Goal: Information Seeking & Learning: Learn about a topic

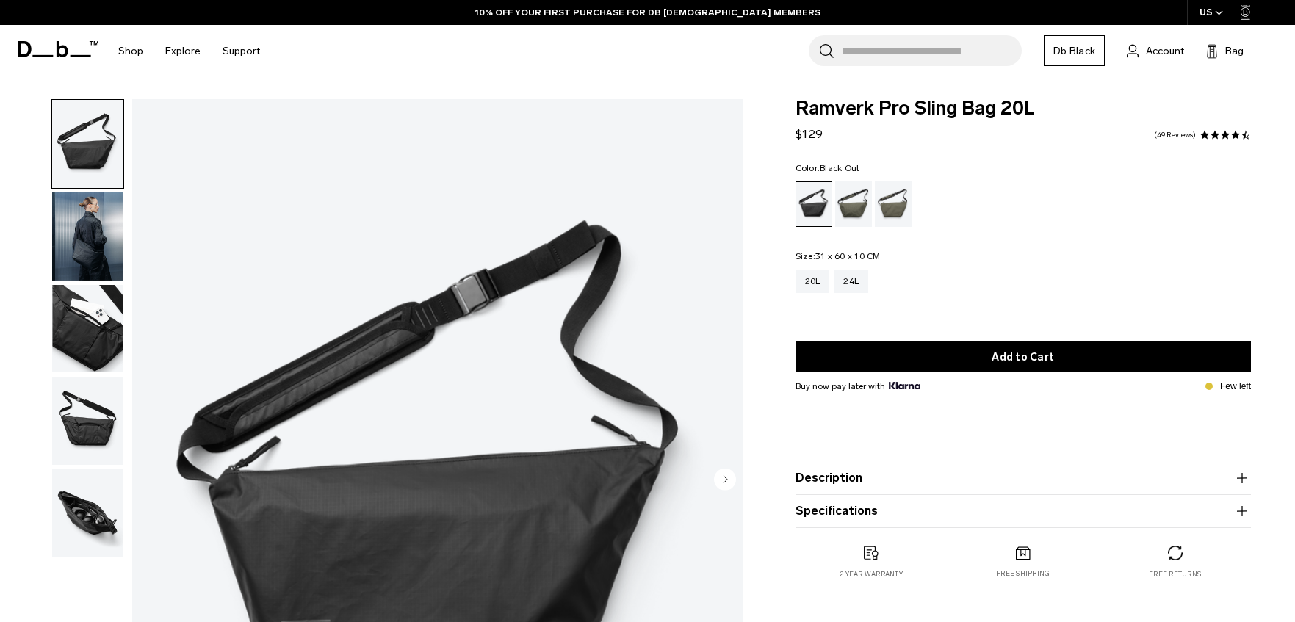
click at [96, 331] on img "button" at bounding box center [87, 329] width 71 height 88
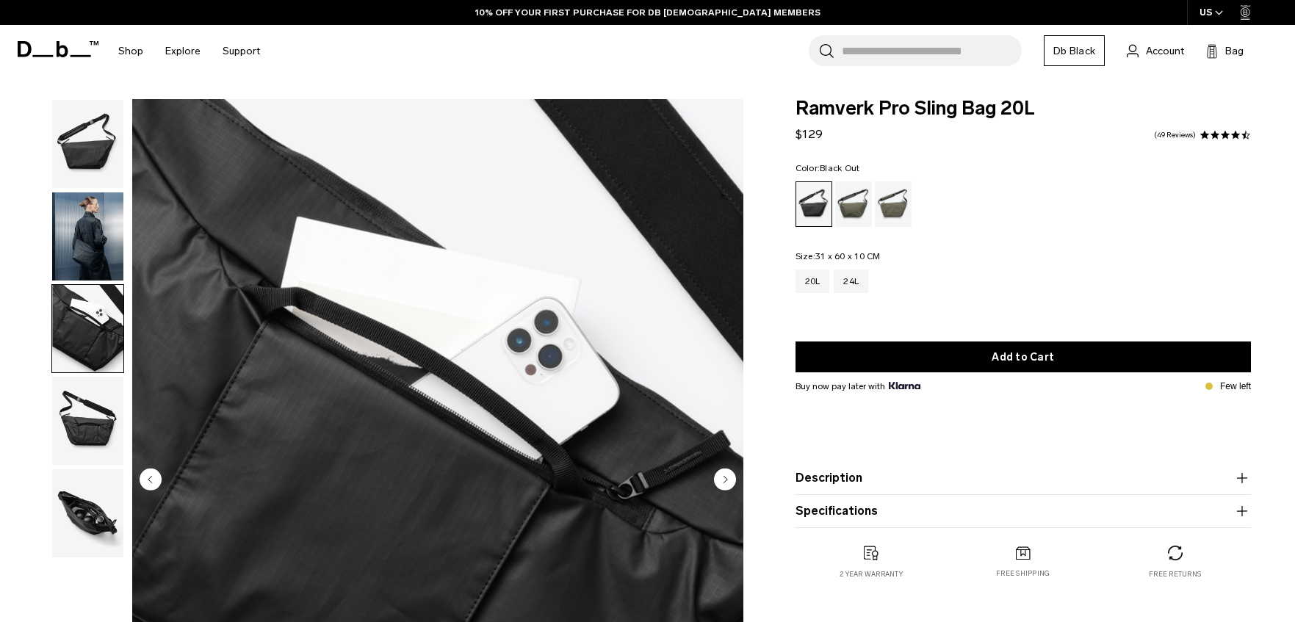
click at [92, 434] on img "button" at bounding box center [87, 421] width 71 height 88
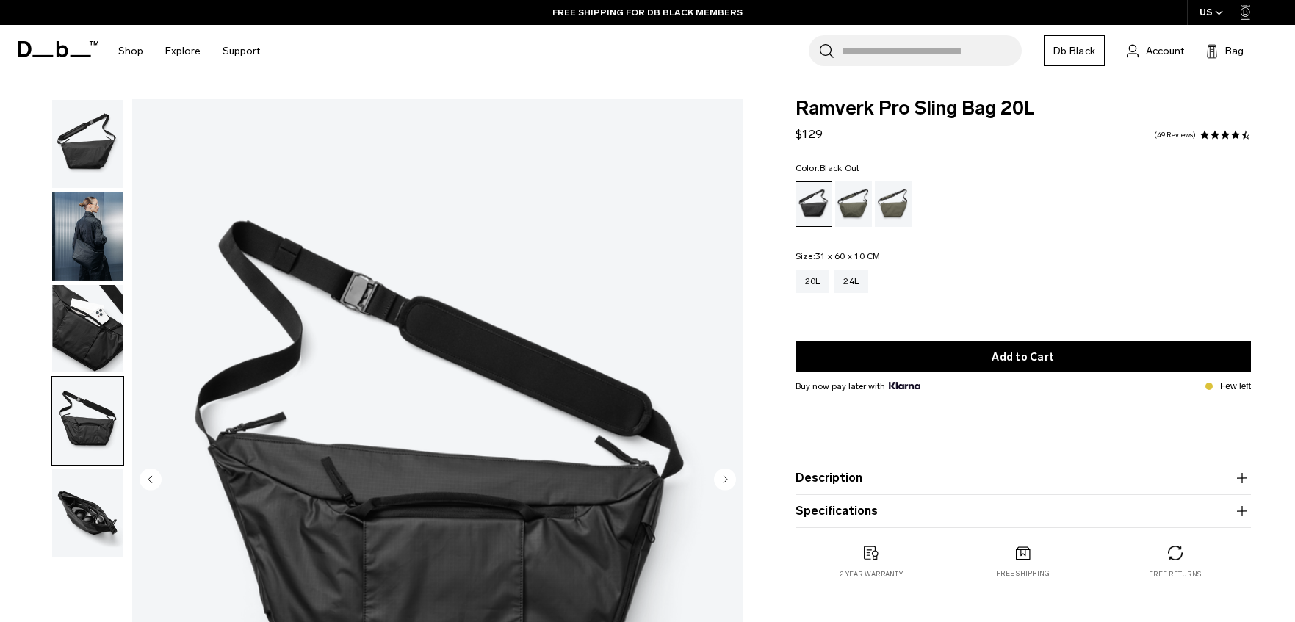
click at [87, 503] on img "button" at bounding box center [87, 514] width 71 height 88
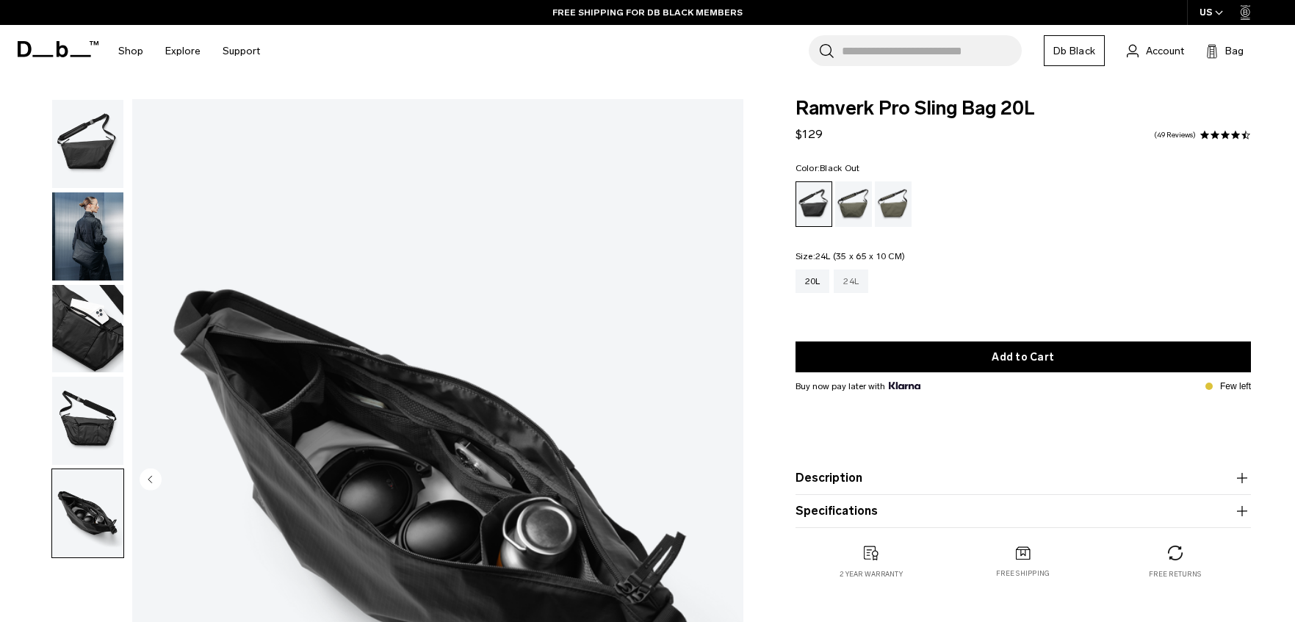
click at [849, 278] on div "24L" at bounding box center [851, 282] width 35 height 24
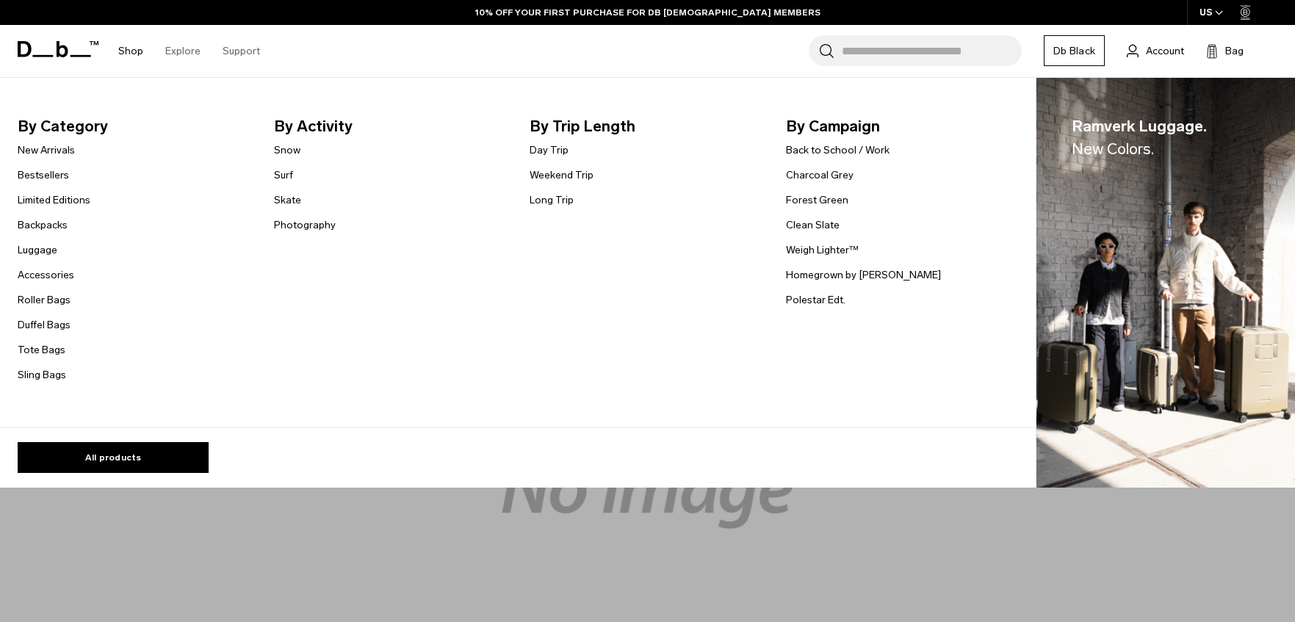
scroll to position [28, 0]
click at [43, 372] on link "Sling Bags" at bounding box center [42, 374] width 48 height 15
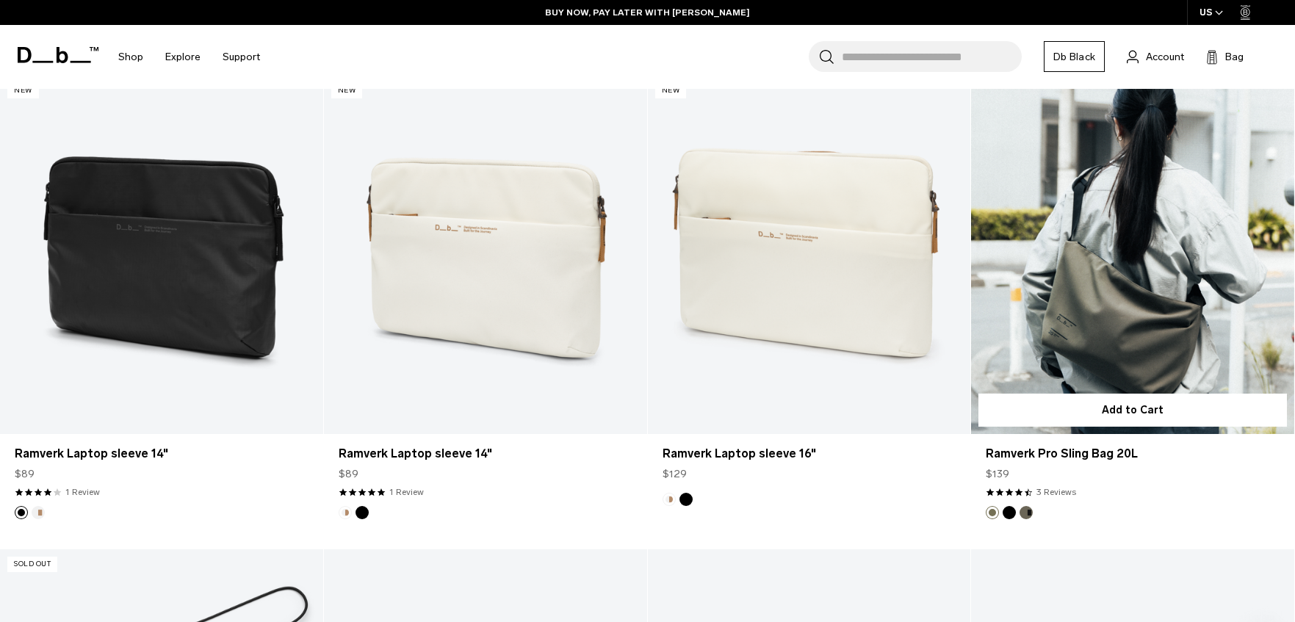
scroll to position [2235, 0]
click at [1028, 512] on button "Forest Green" at bounding box center [1026, 512] width 13 height 13
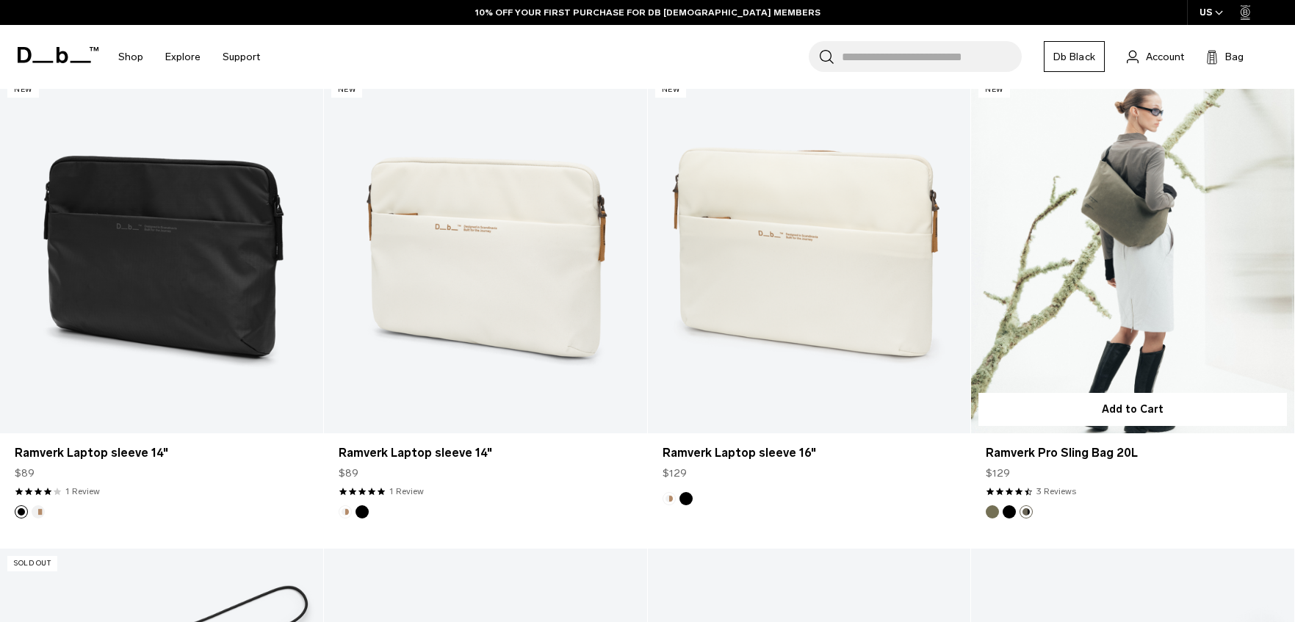
click at [1010, 513] on button "Black Out" at bounding box center [1009, 512] width 13 height 13
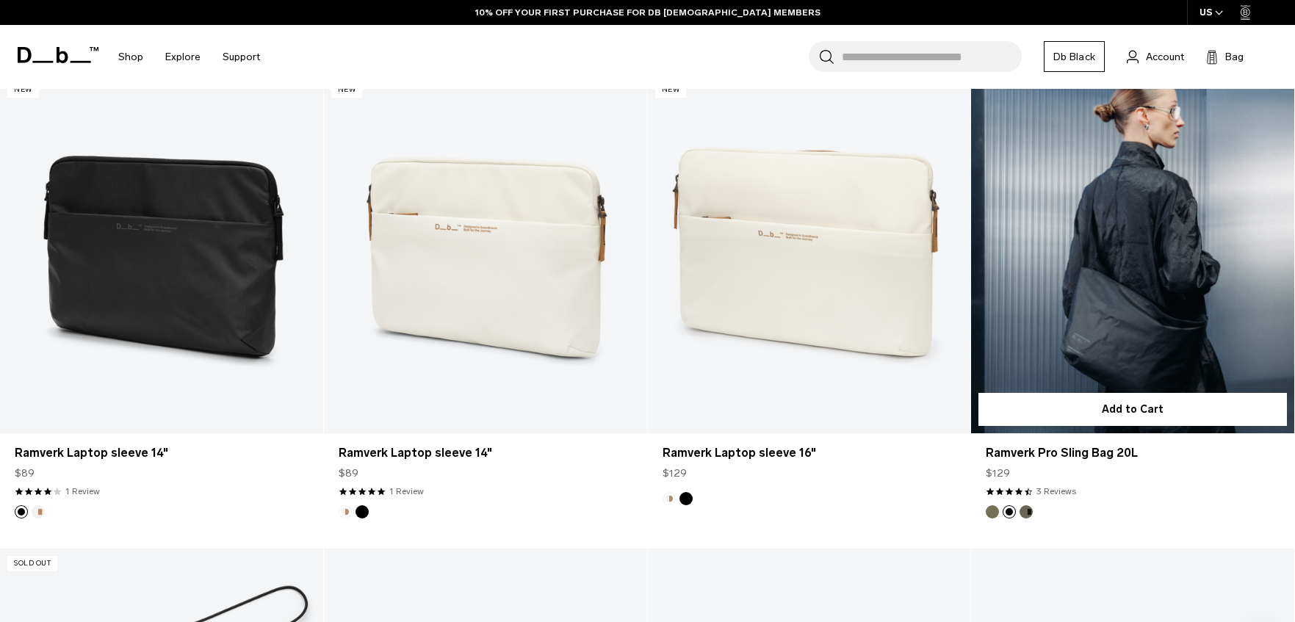
click at [991, 514] on button "Mash Green" at bounding box center [992, 512] width 13 height 13
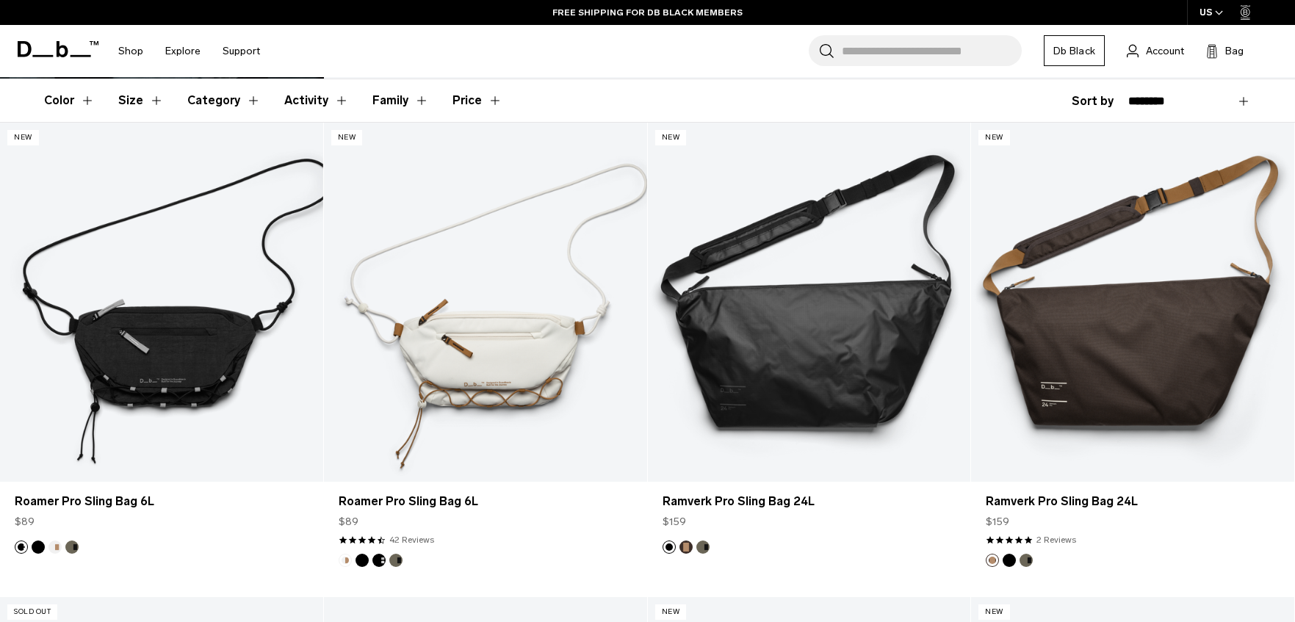
scroll to position [271, 0]
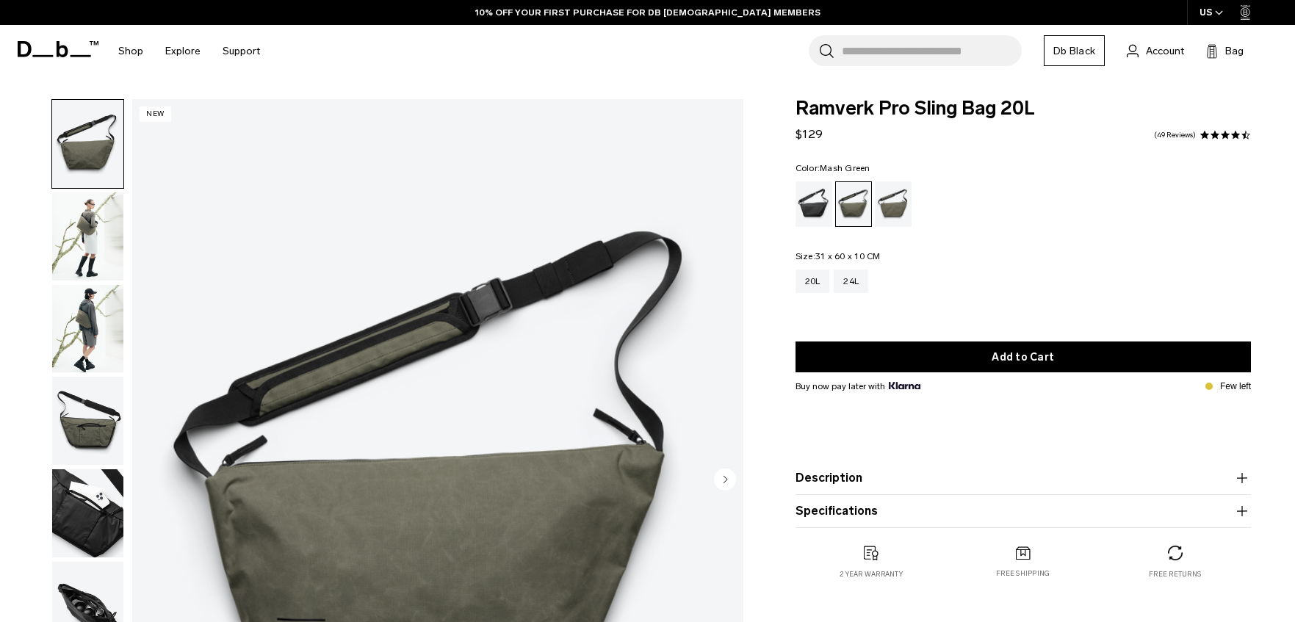
click at [894, 206] on div "Mash Green" at bounding box center [893, 204] width 37 height 46
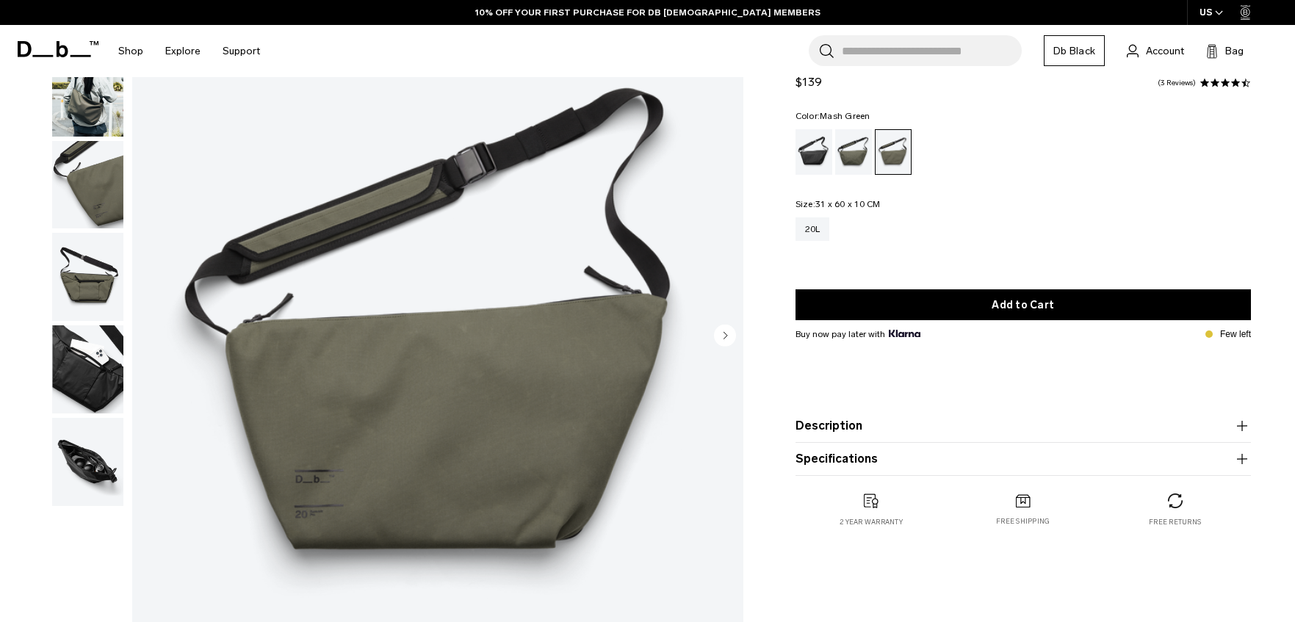
scroll to position [229, 0]
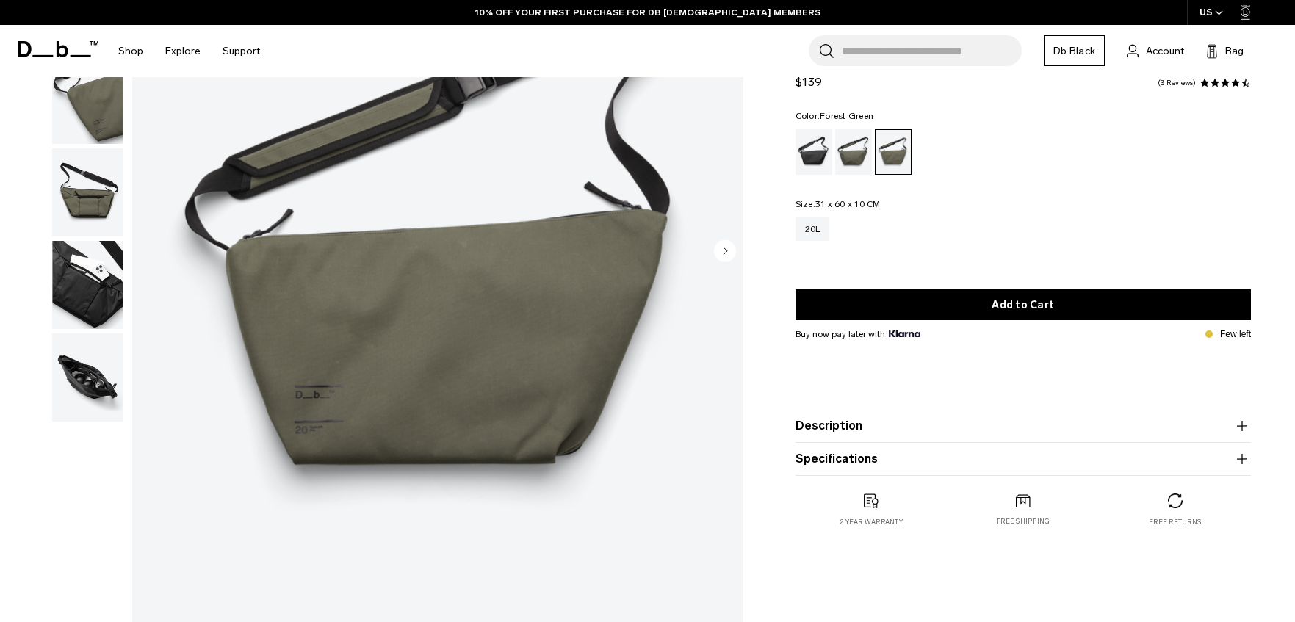
click at [860, 154] on div "Forest Green" at bounding box center [853, 152] width 37 height 46
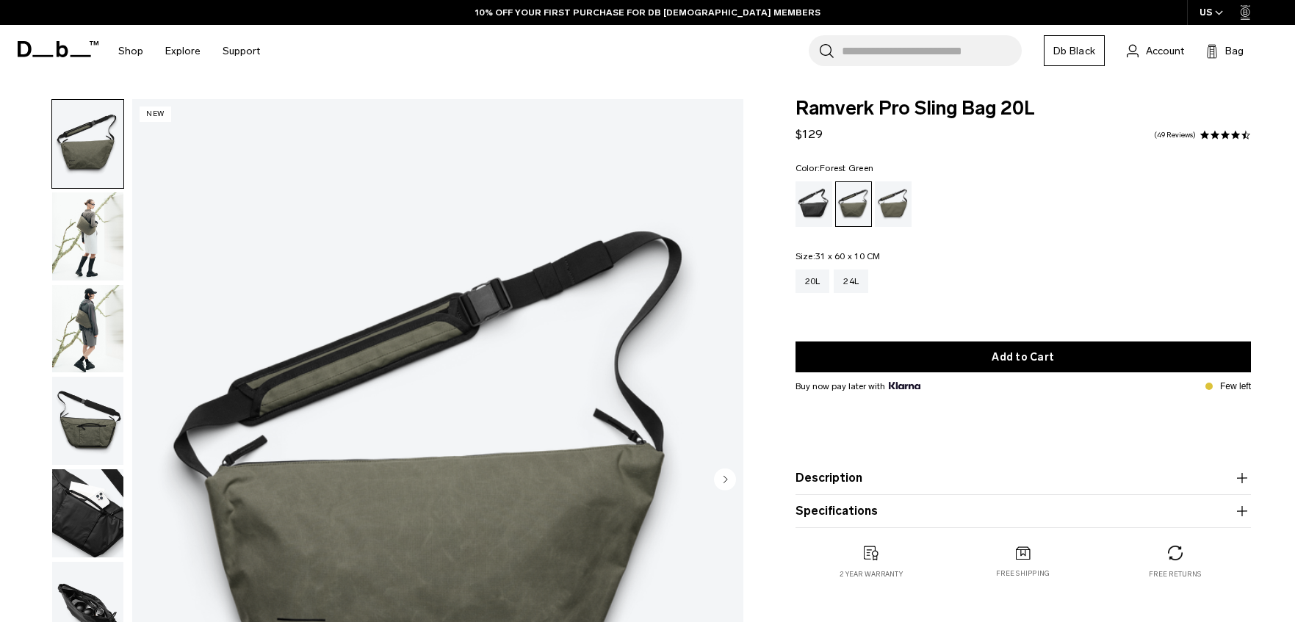
click at [87, 229] on img "button" at bounding box center [87, 237] width 71 height 88
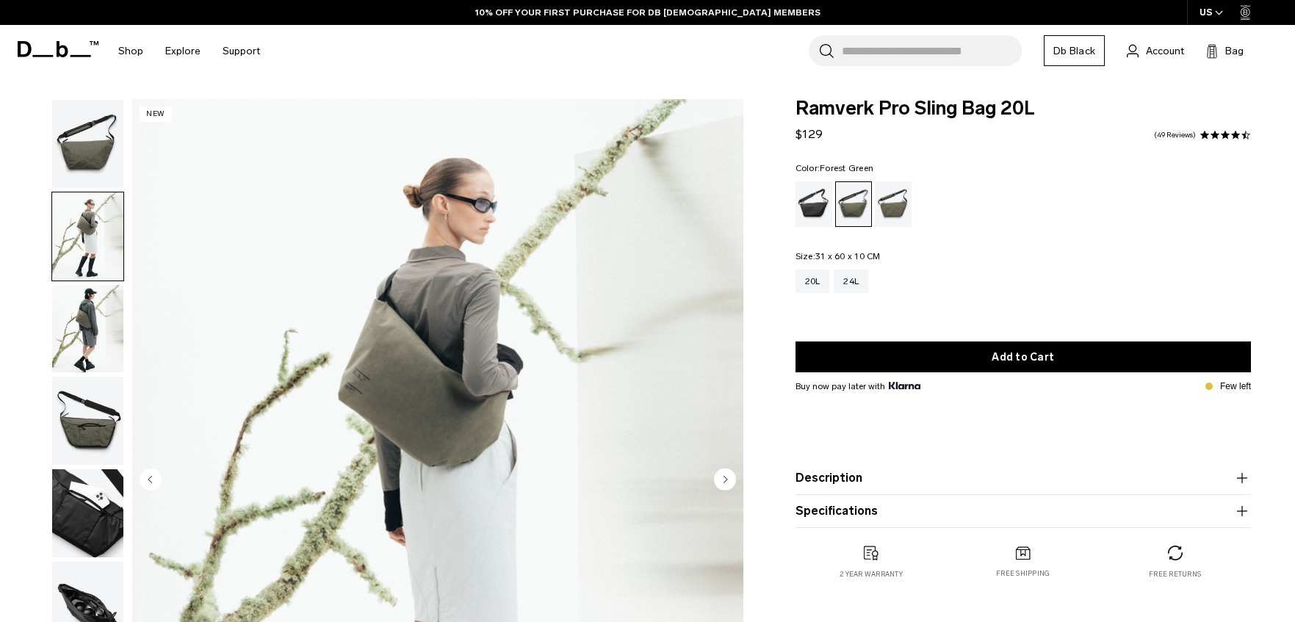
click at [87, 293] on img "button" at bounding box center [87, 329] width 71 height 88
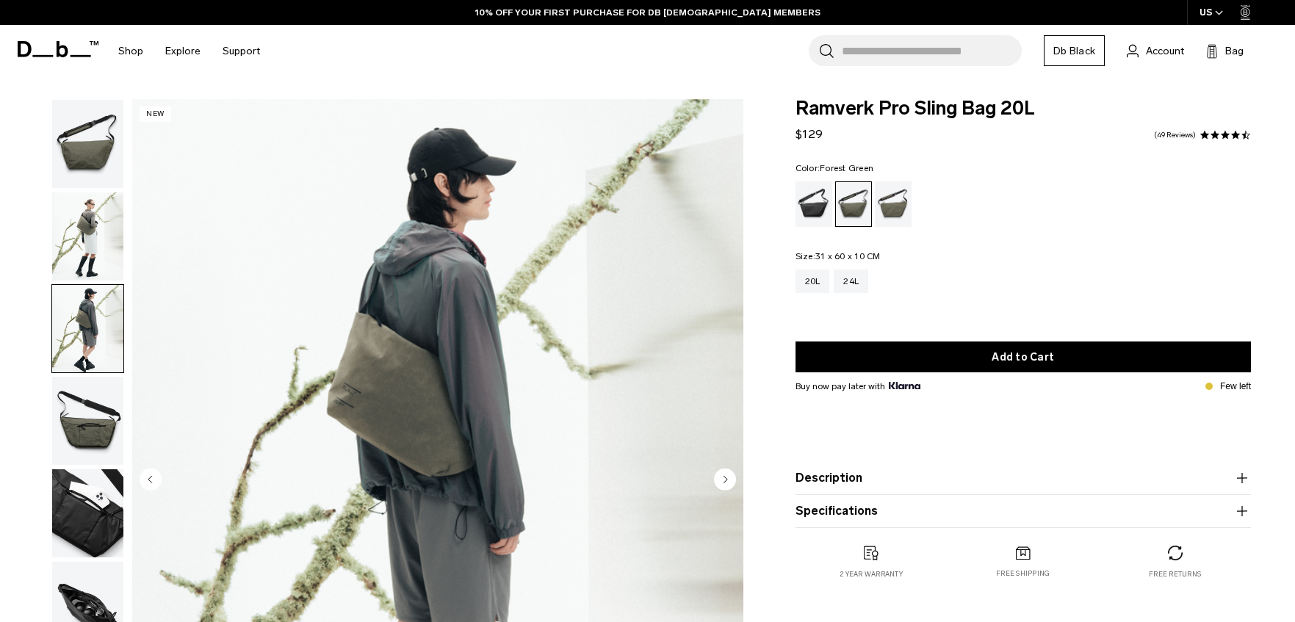
click at [87, 420] on img "button" at bounding box center [87, 421] width 71 height 88
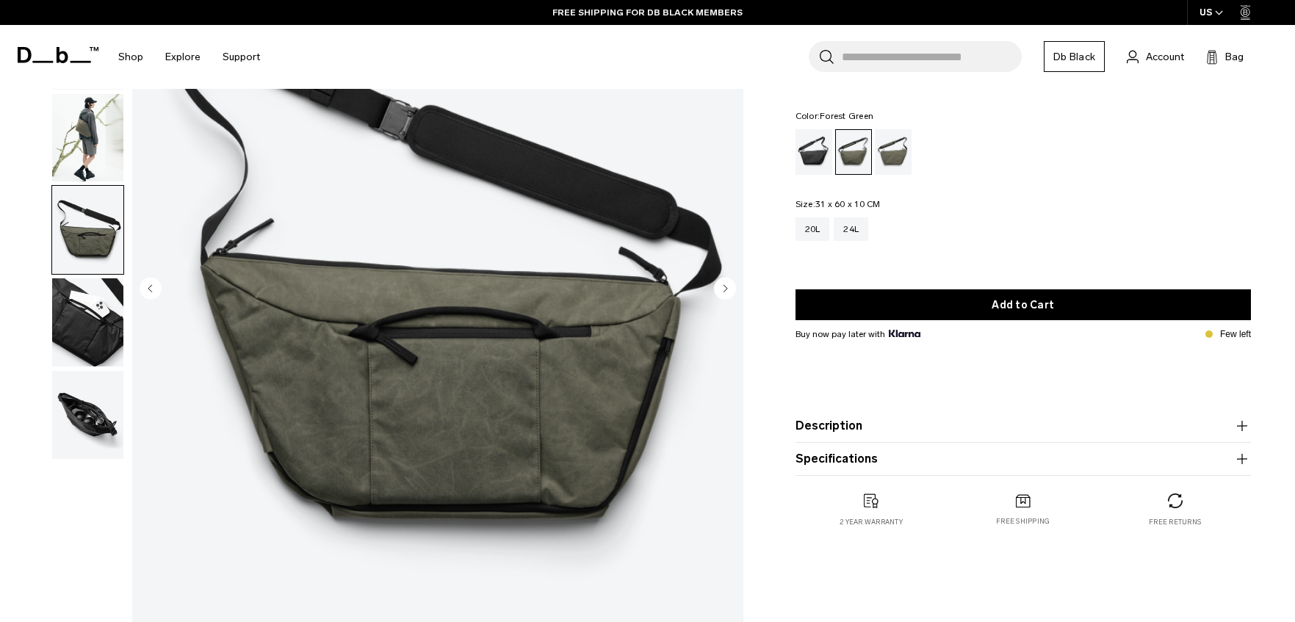
scroll to position [193, 0]
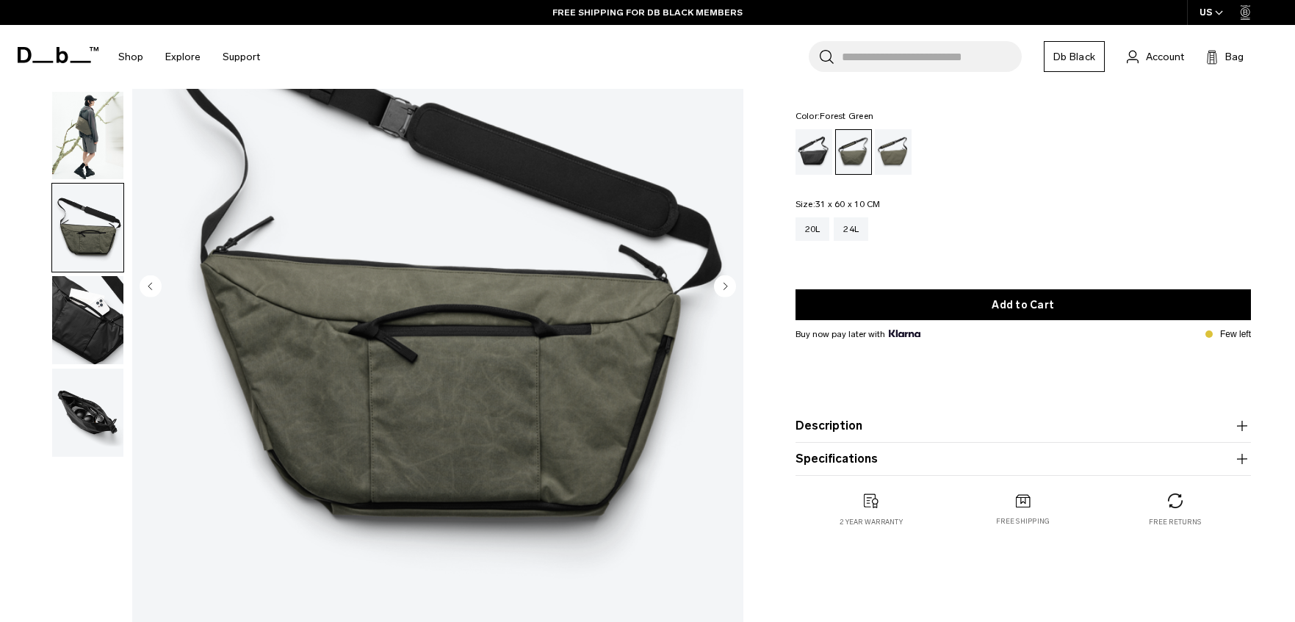
click at [98, 310] on img "button" at bounding box center [87, 320] width 71 height 88
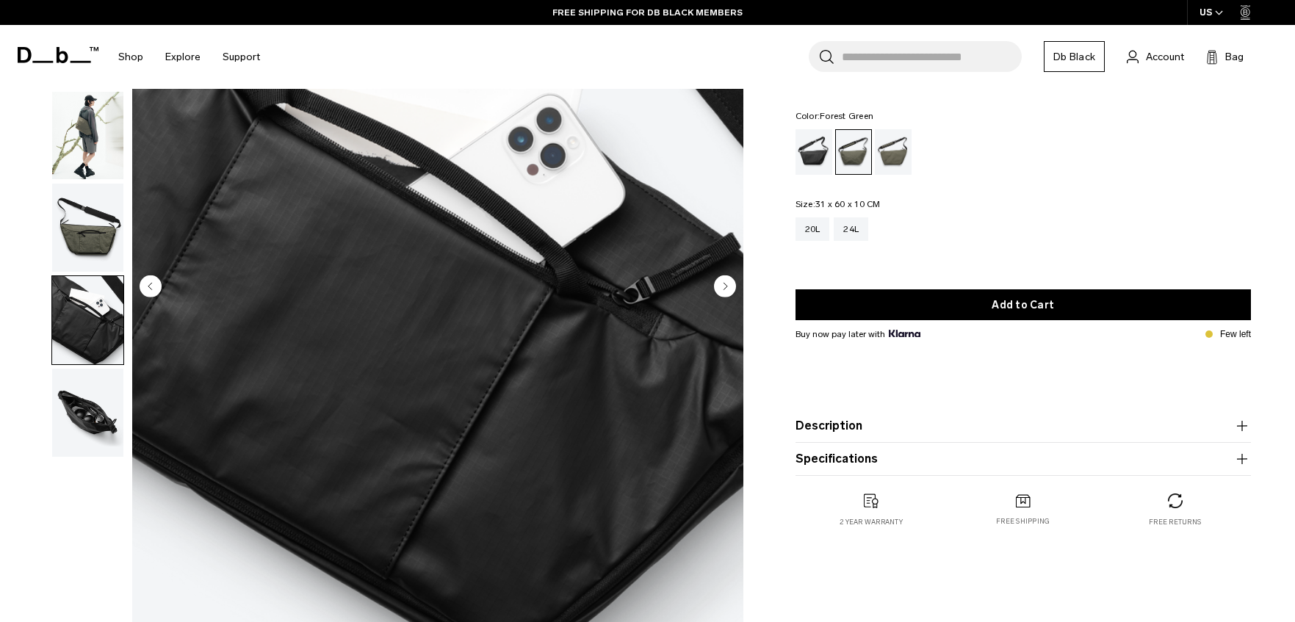
click at [97, 237] on img "button" at bounding box center [87, 228] width 71 height 88
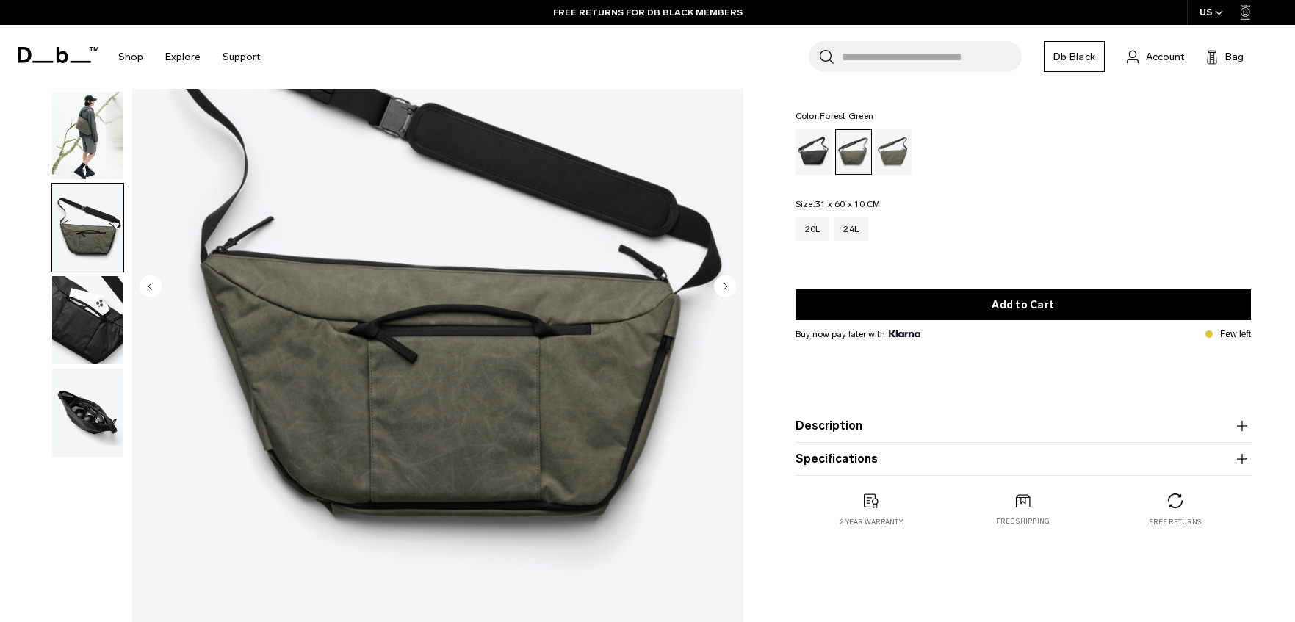
scroll to position [0, 0]
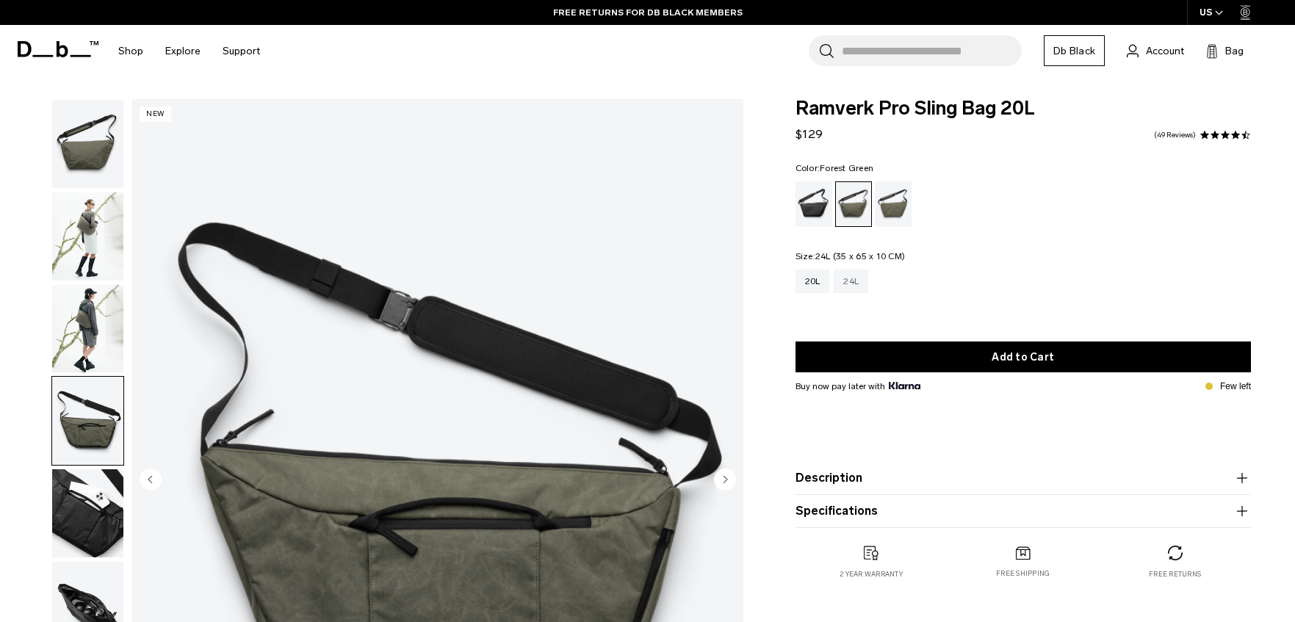
click at [852, 281] on div "24L" at bounding box center [851, 282] width 35 height 24
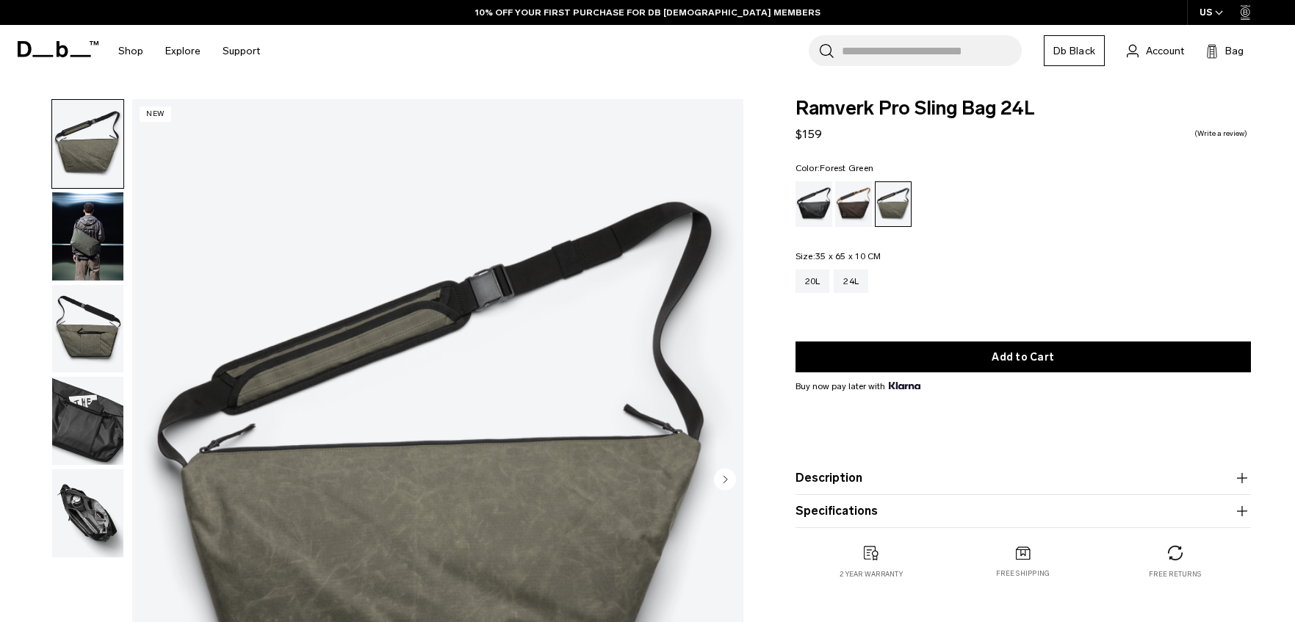
click at [975, 478] on button "Description" at bounding box center [1024, 479] width 456 height 18
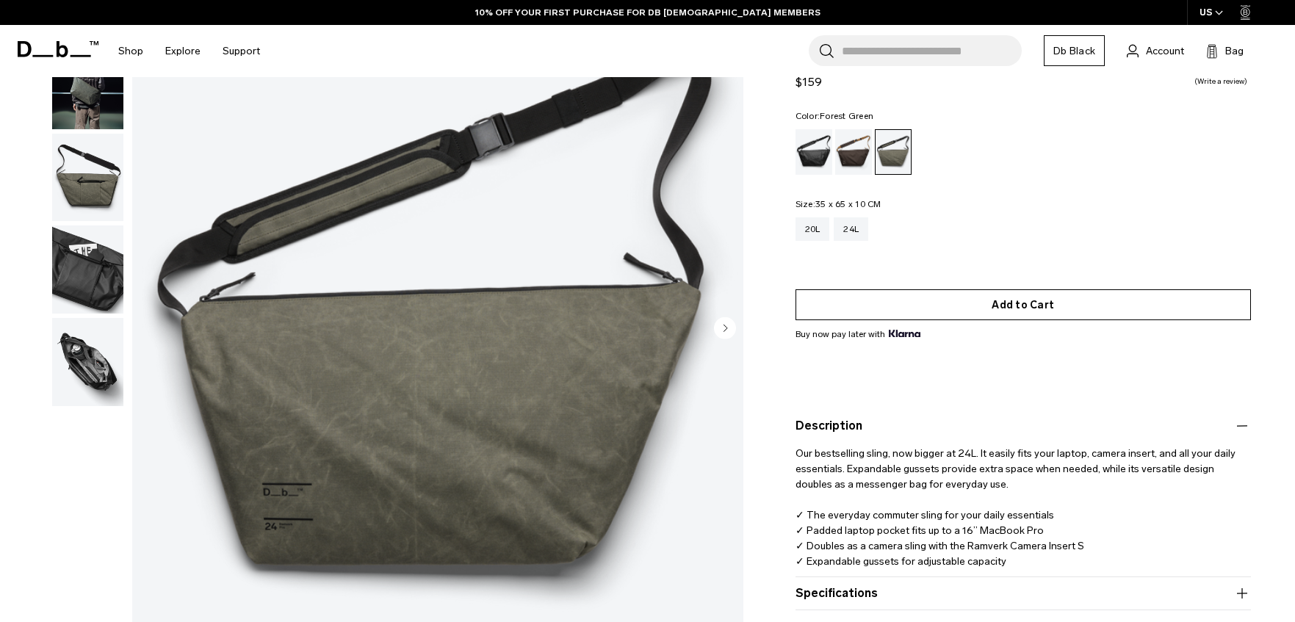
scroll to position [137, 0]
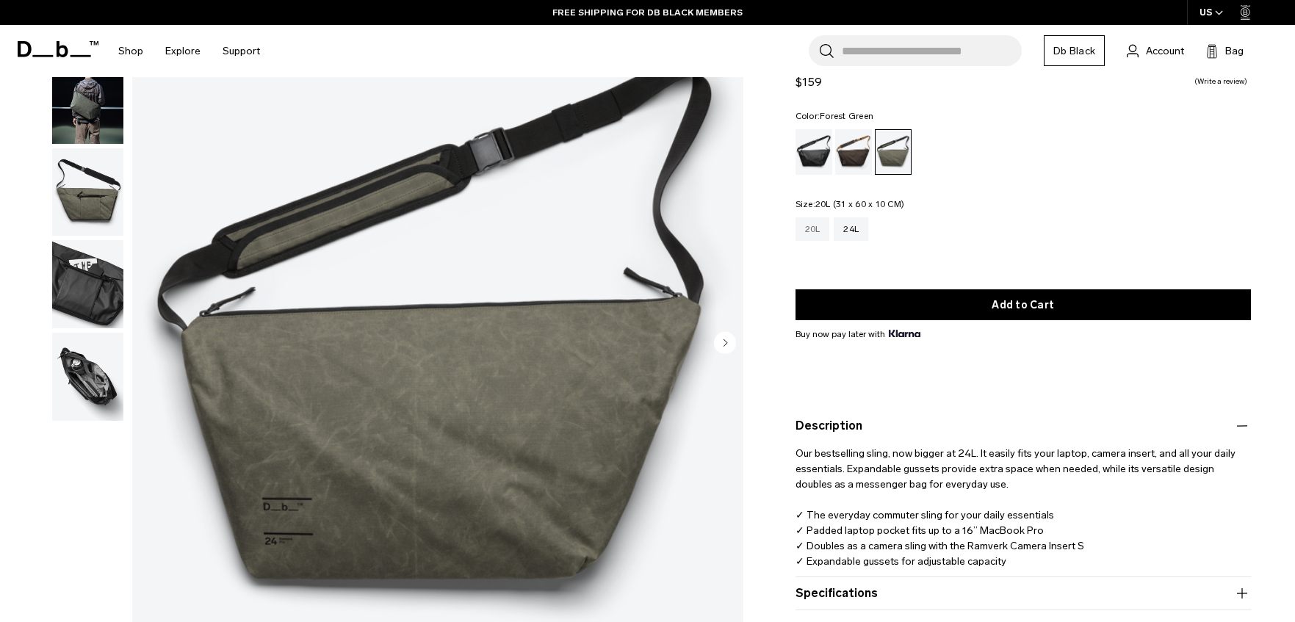
click at [814, 230] on div "20L" at bounding box center [813, 230] width 35 height 24
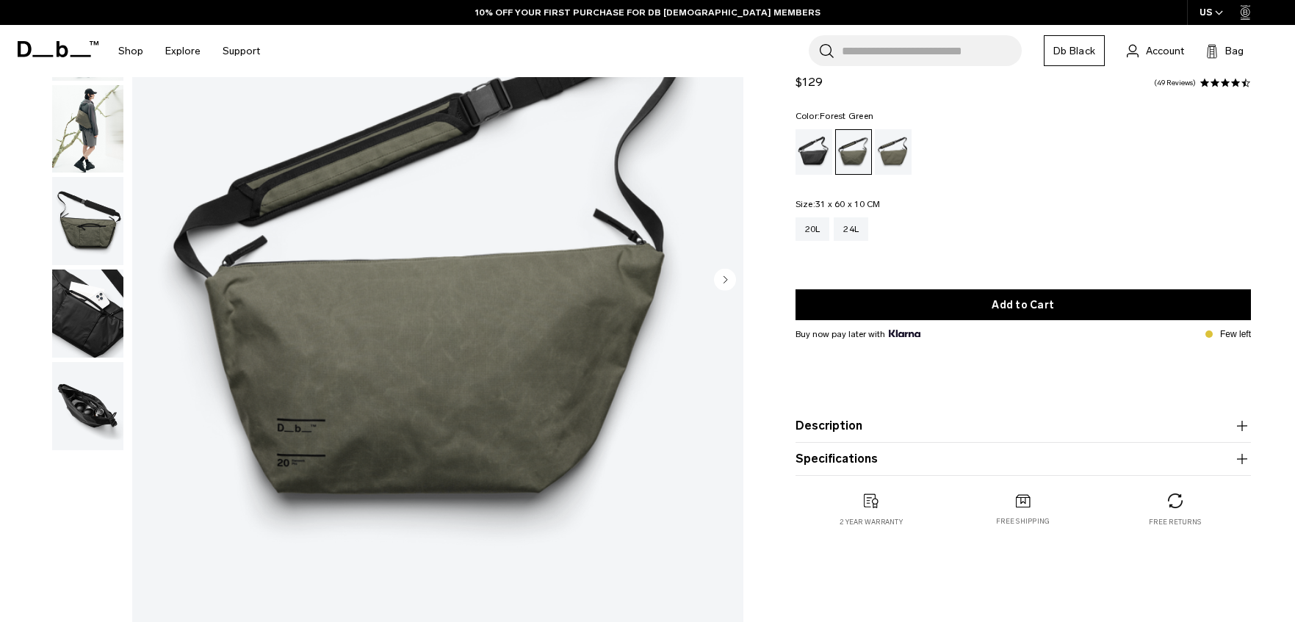
scroll to position [218, 0]
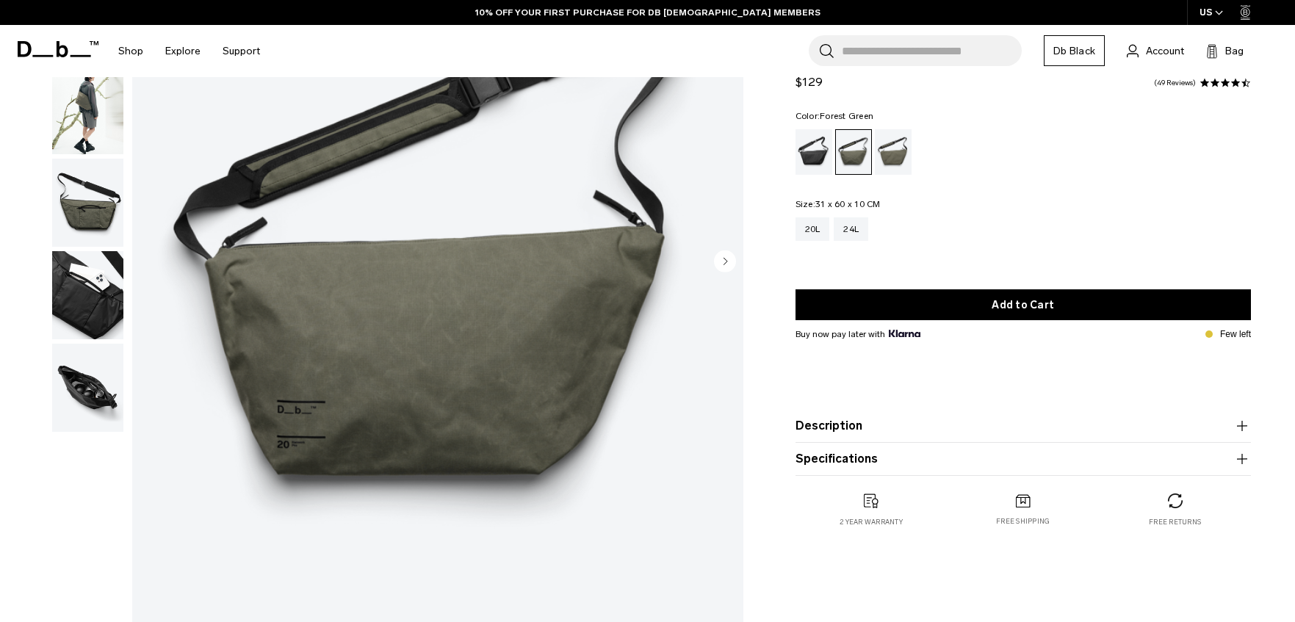
click at [898, 438] on product-accordion "Description This two phase camera bag is the carrying solution every creative w…" at bounding box center [1024, 426] width 456 height 33
click at [903, 431] on button "Description" at bounding box center [1024, 426] width 456 height 18
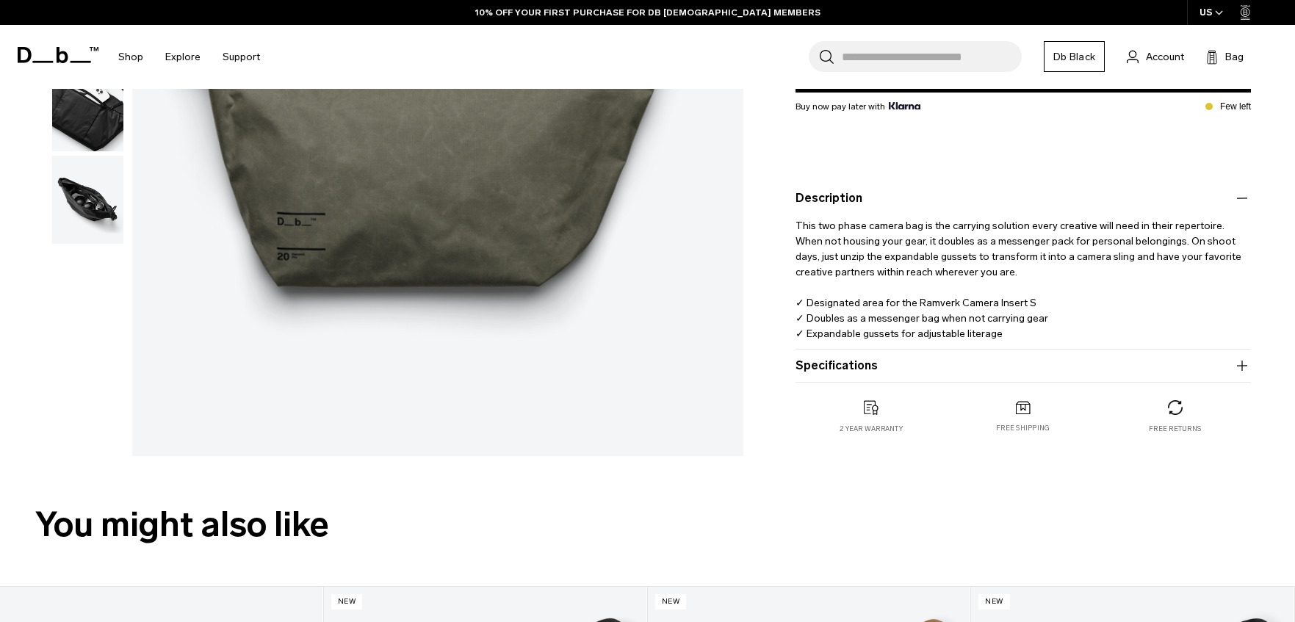
scroll to position [411, 0]
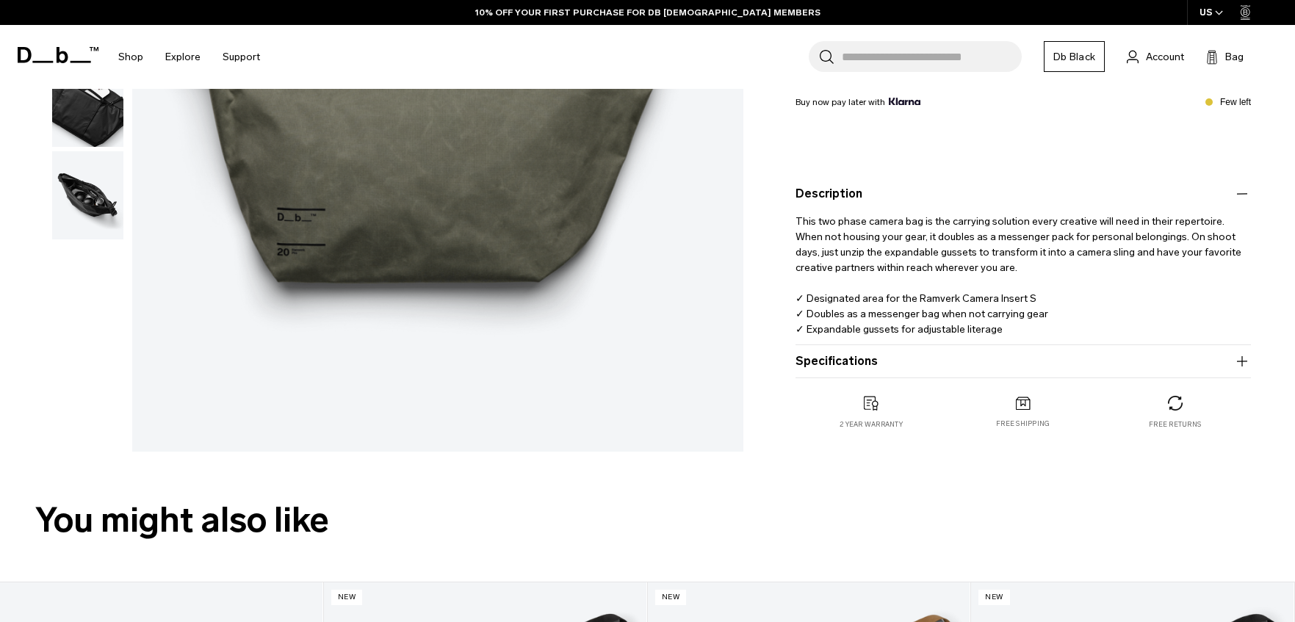
click at [902, 370] on button "Specifications" at bounding box center [1024, 362] width 456 height 18
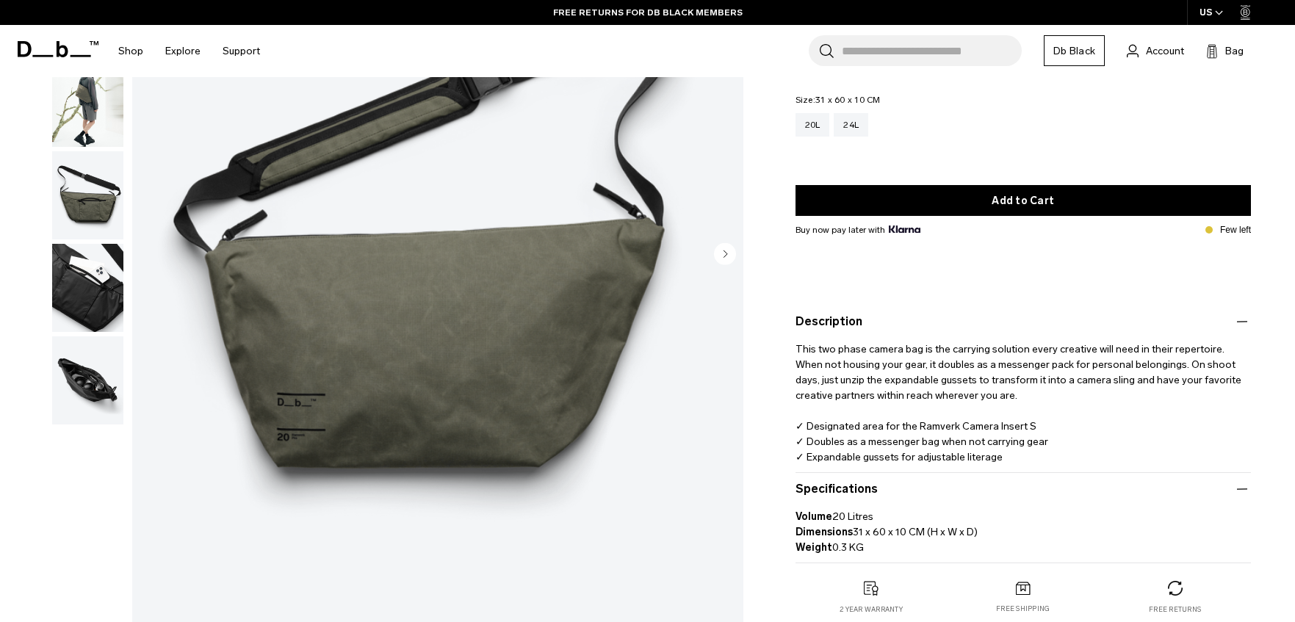
scroll to position [225, 0]
click at [860, 127] on div "24L" at bounding box center [851, 126] width 35 height 24
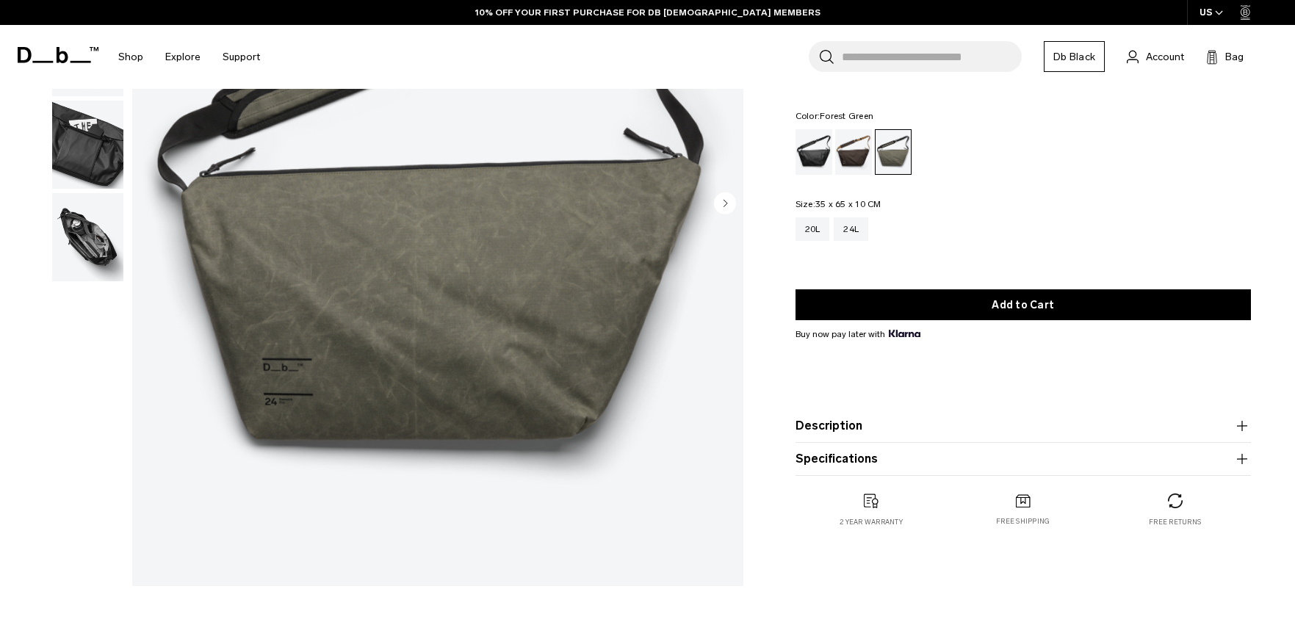
scroll to position [359, 0]
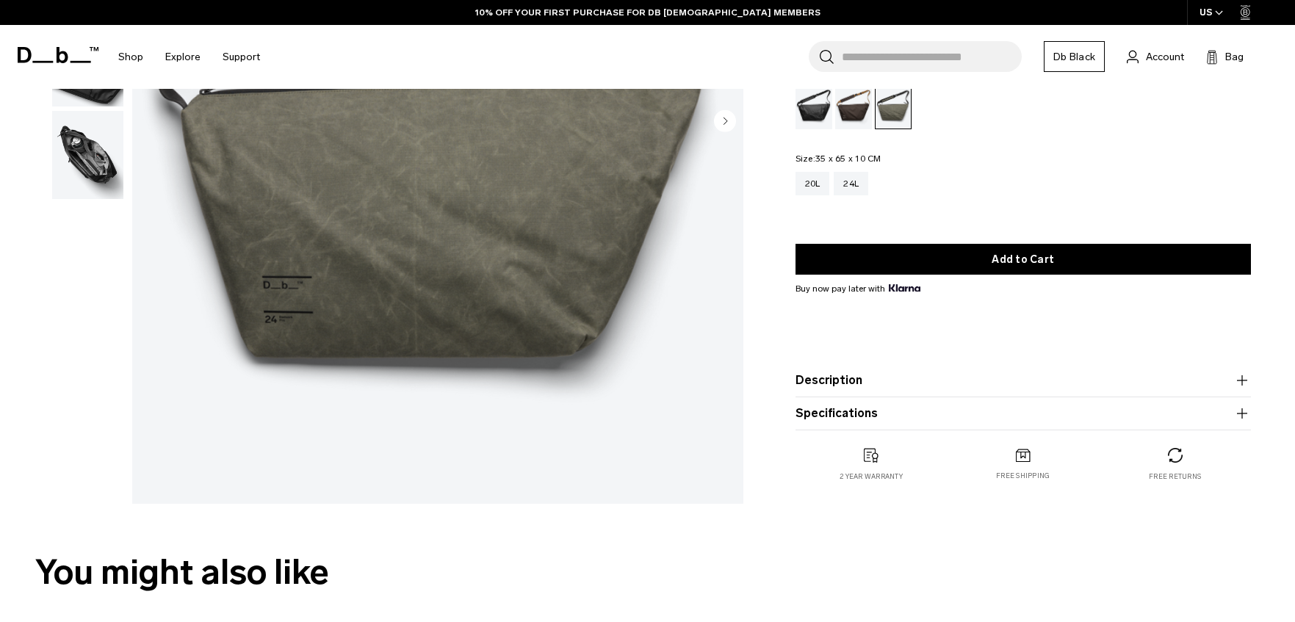
click at [850, 384] on button "Description" at bounding box center [1024, 381] width 456 height 18
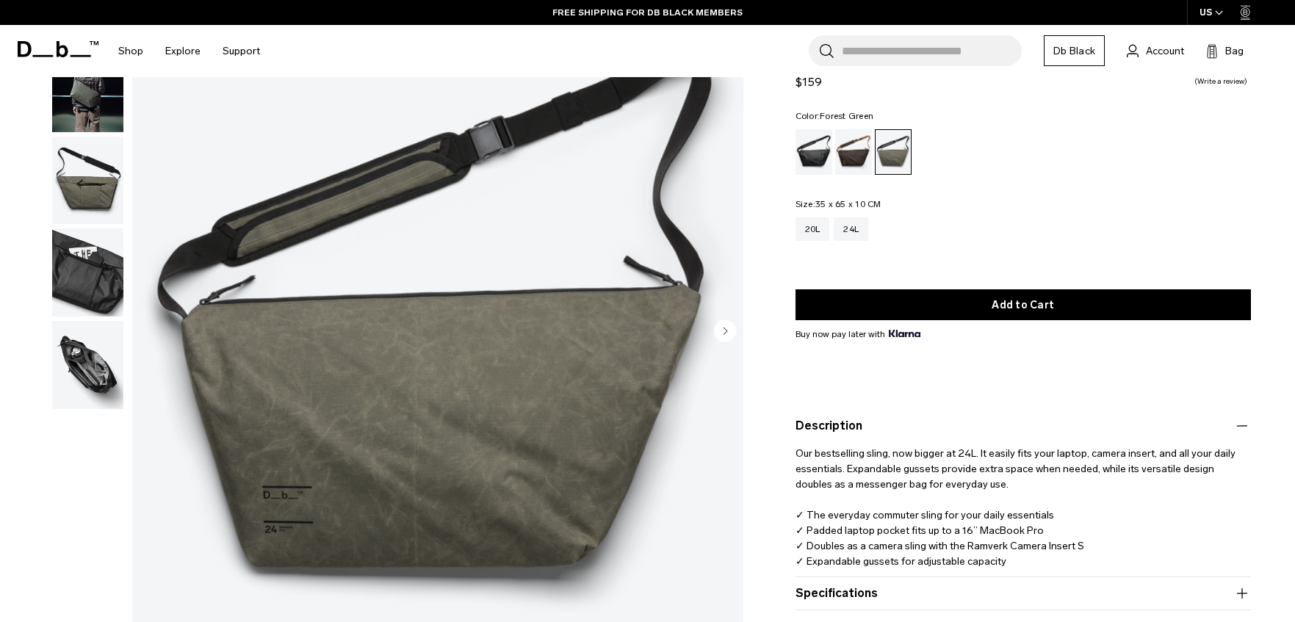
scroll to position [0, 0]
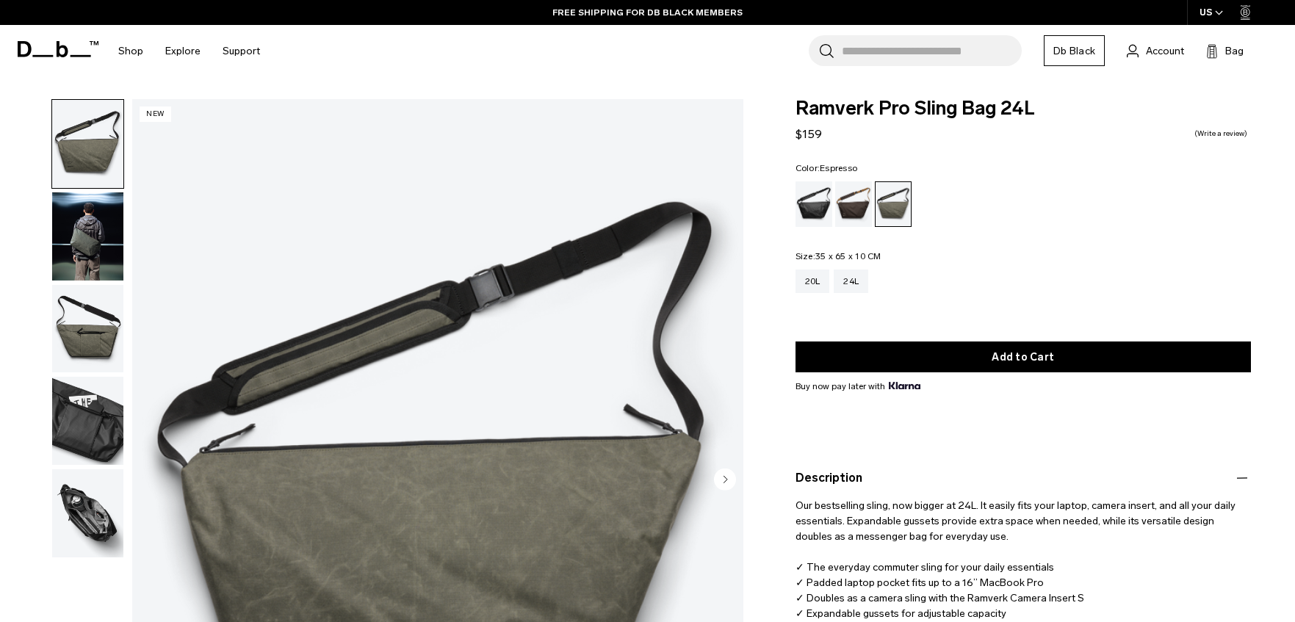
click at [853, 205] on div "Espresso" at bounding box center [853, 204] width 37 height 46
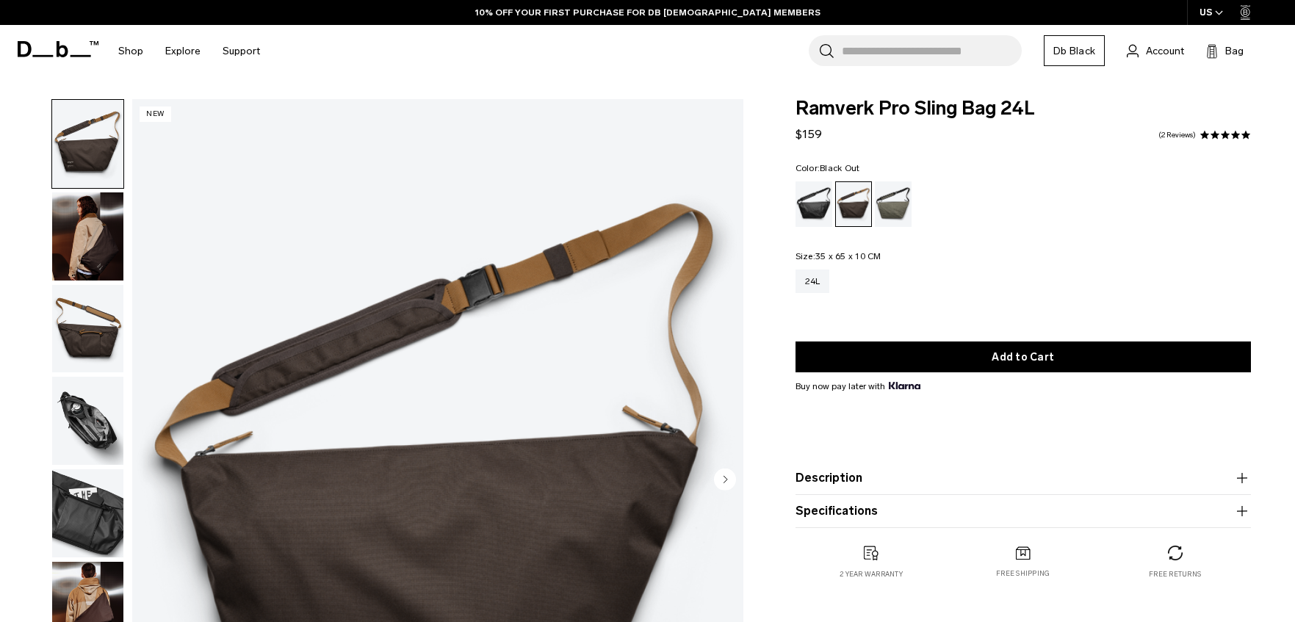
click at [808, 201] on div "Black Out" at bounding box center [814, 204] width 37 height 46
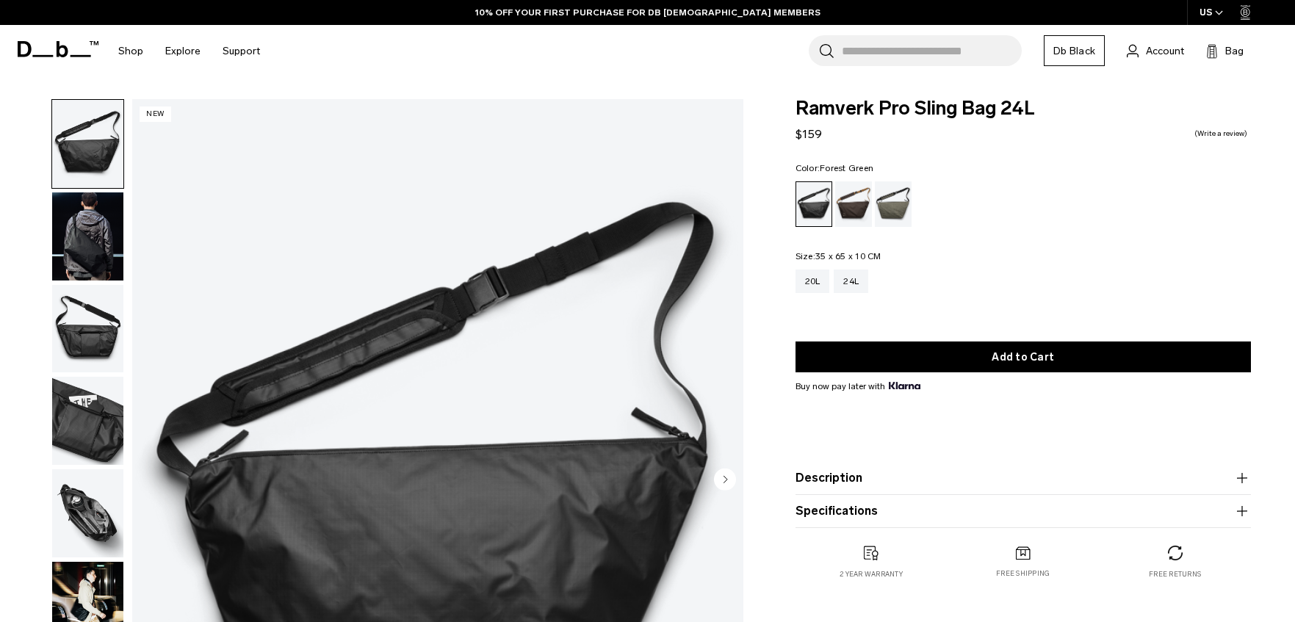
click at [898, 204] on div "Forest Green" at bounding box center [893, 204] width 37 height 46
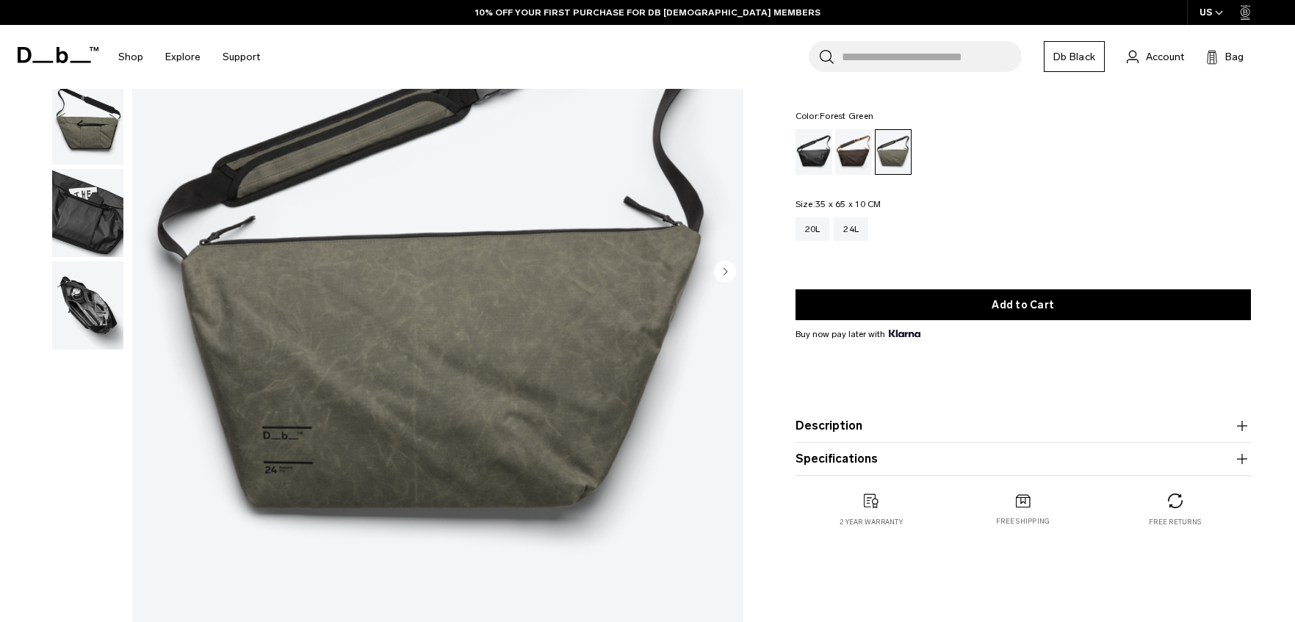
scroll to position [212, 0]
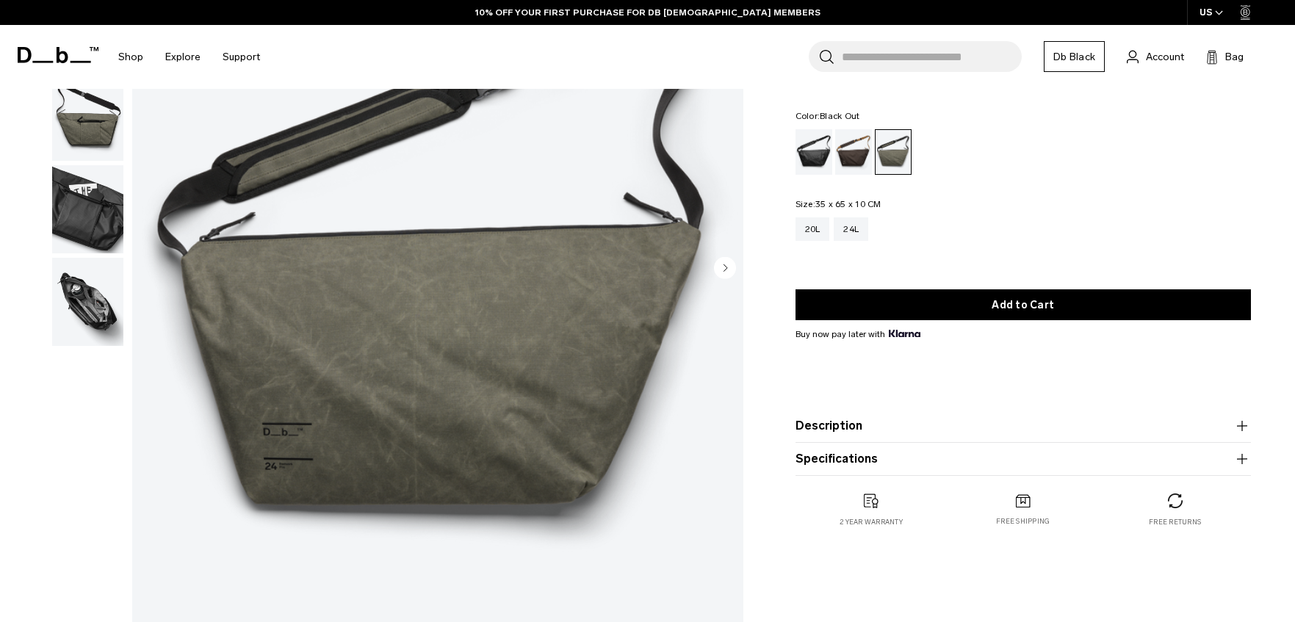
click at [816, 154] on div "Black Out" at bounding box center [814, 152] width 37 height 46
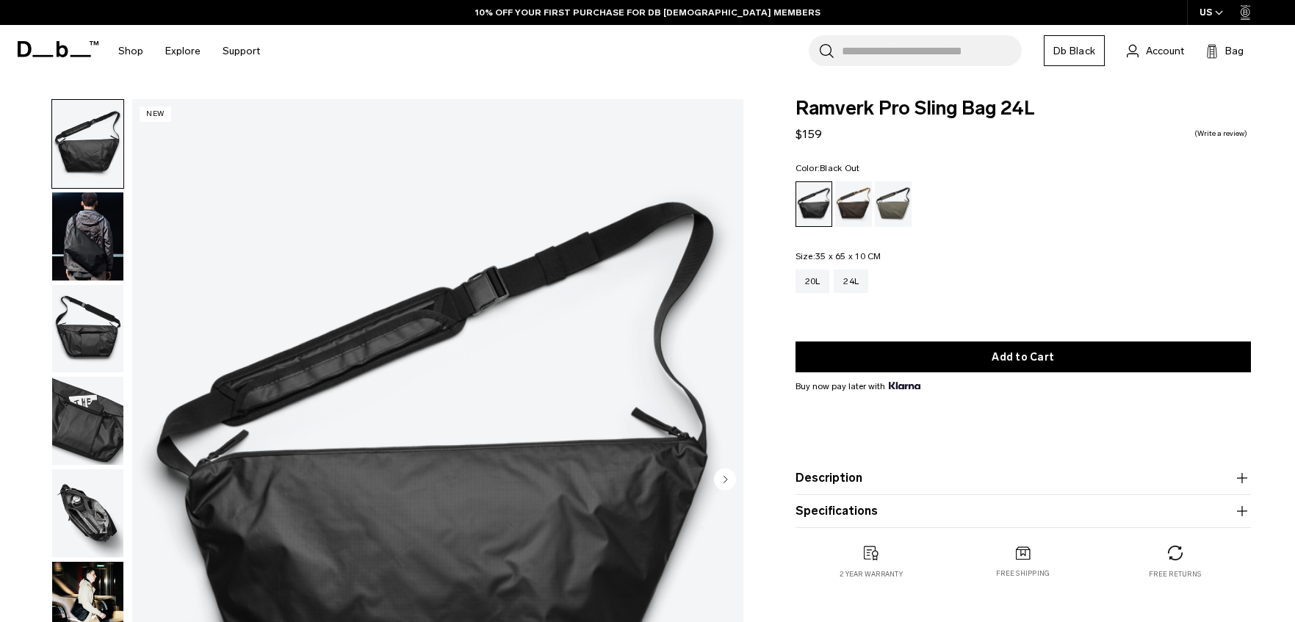
scroll to position [24, 0]
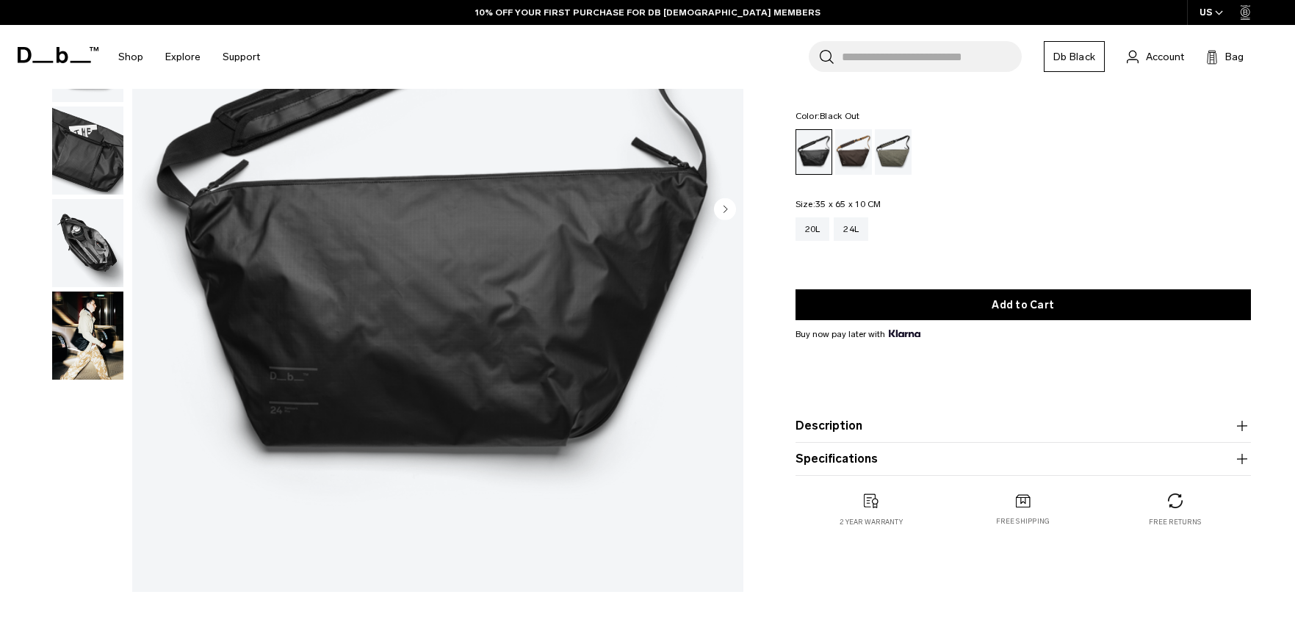
scroll to position [274, 0]
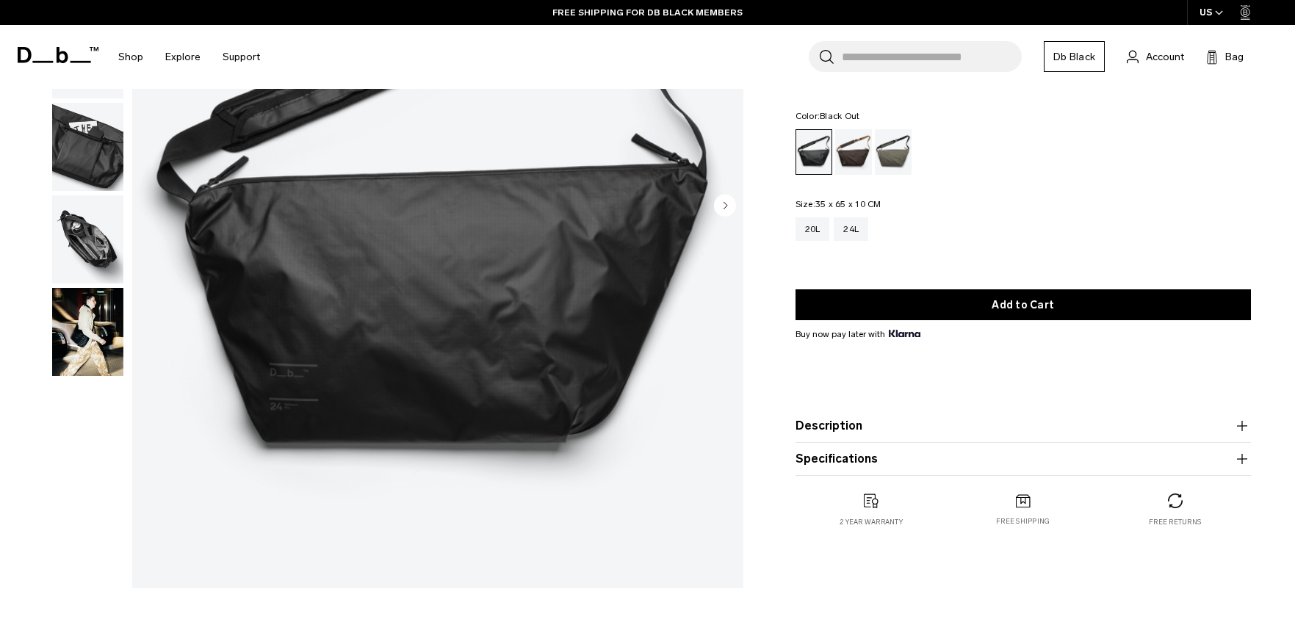
click at [84, 256] on img "button" at bounding box center [87, 239] width 71 height 88
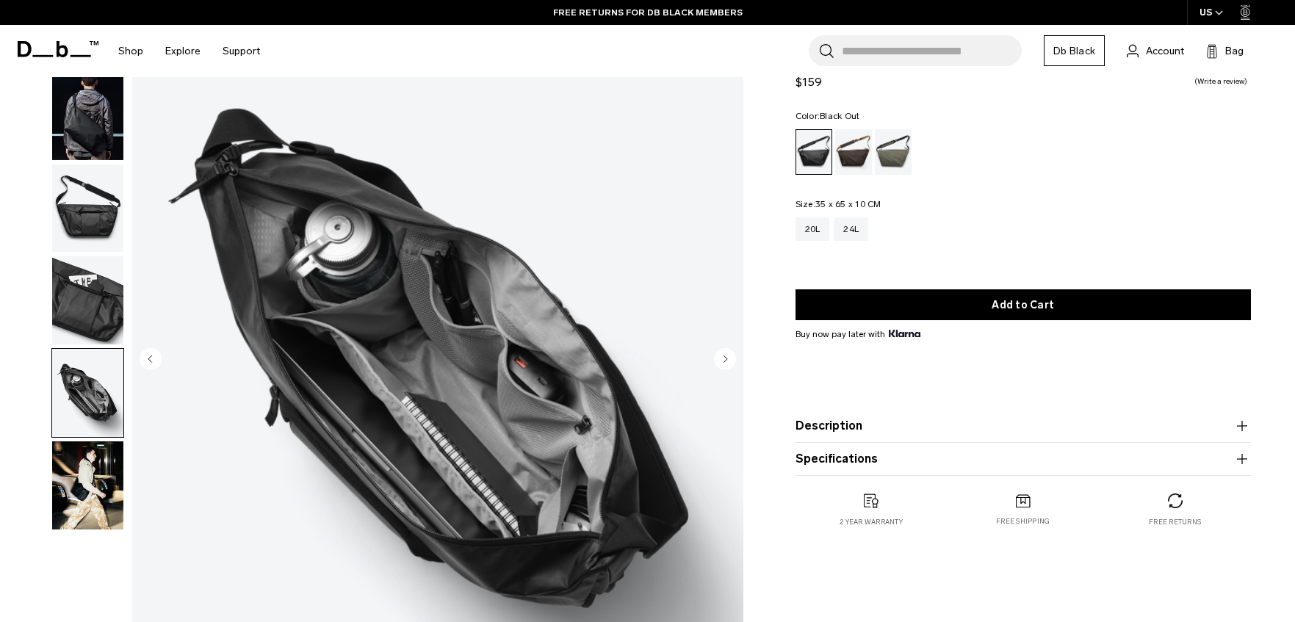
scroll to position [104, 0]
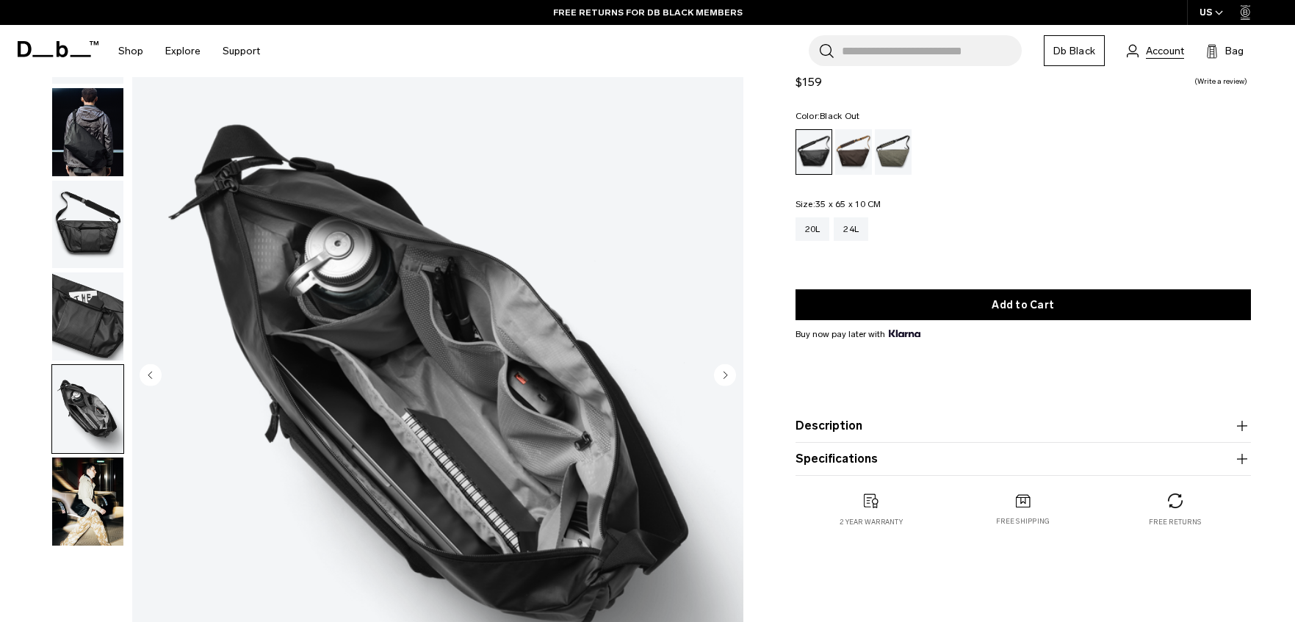
click at [1167, 52] on span "Account" at bounding box center [1165, 50] width 38 height 15
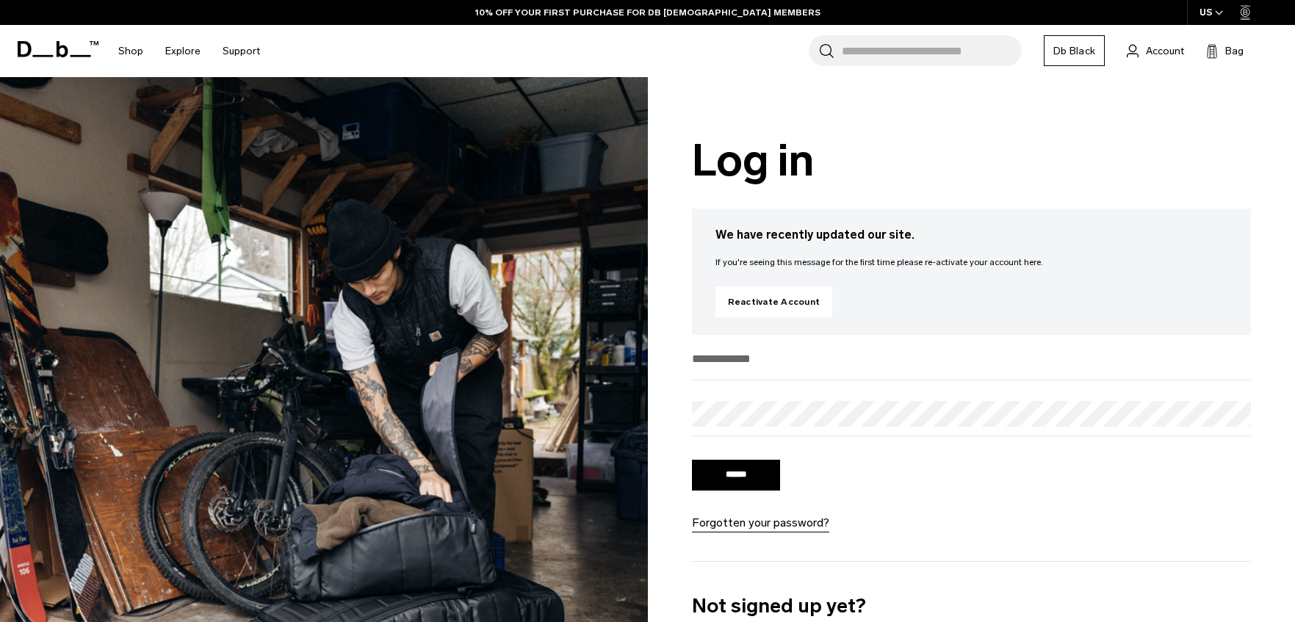
type input "**********"
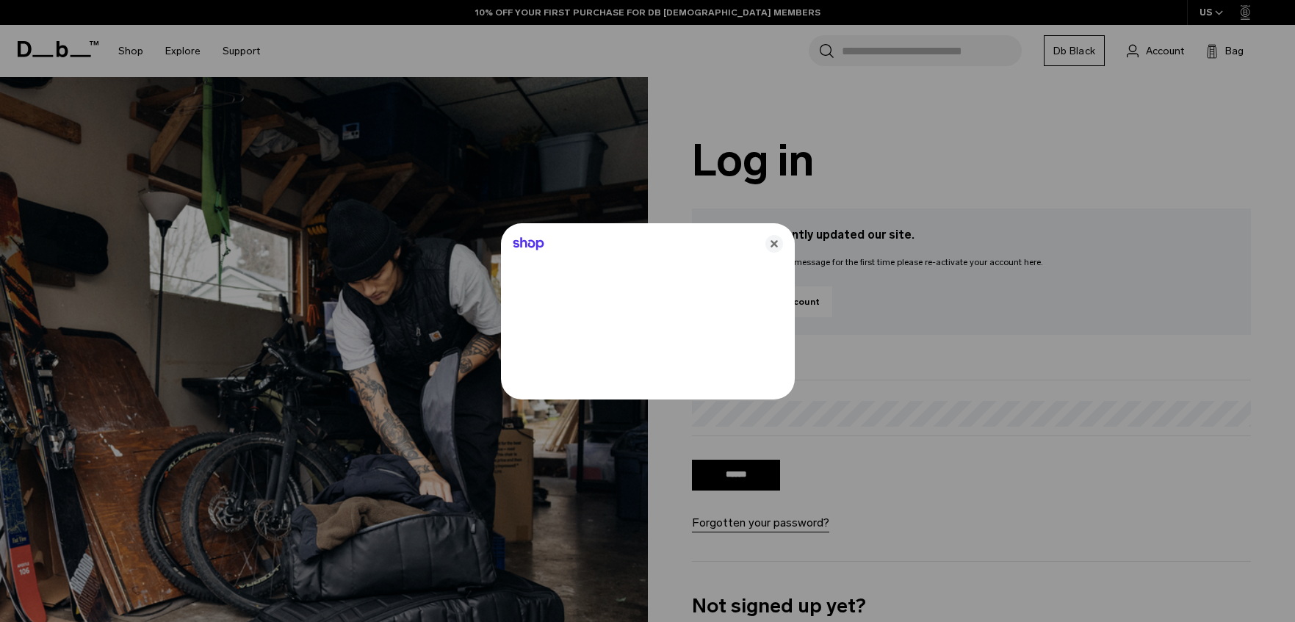
click at [744, 474] on div at bounding box center [647, 311] width 1295 height 622
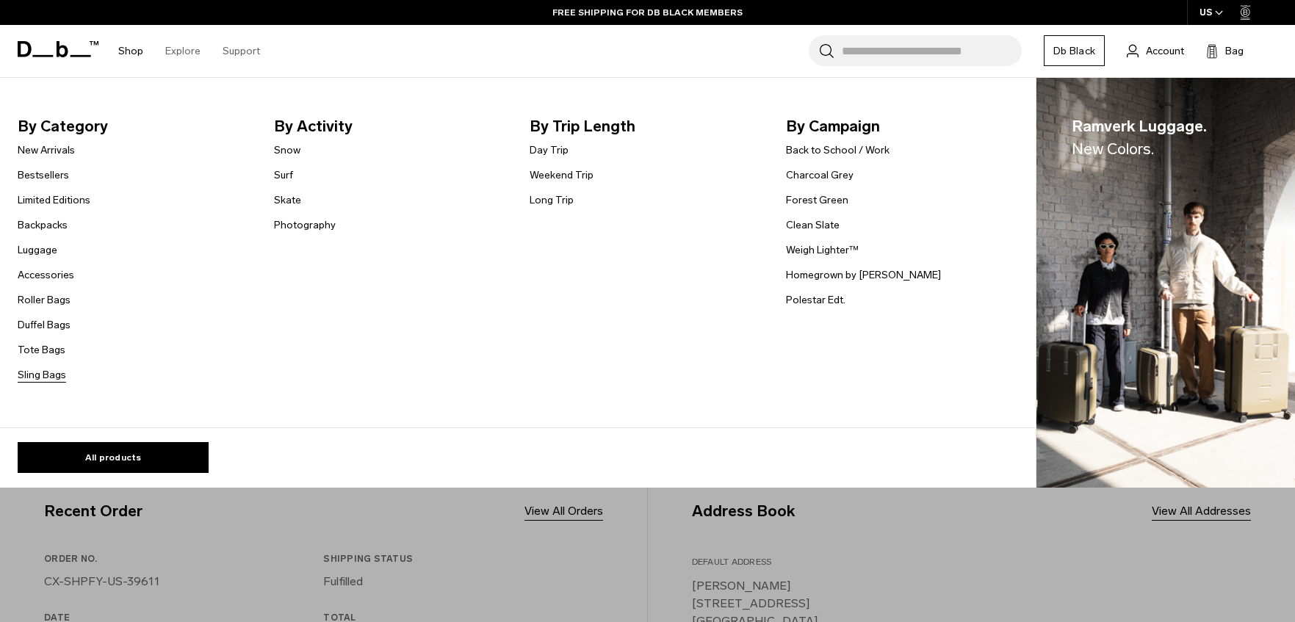
click at [51, 373] on link "Sling Bags" at bounding box center [42, 374] width 48 height 15
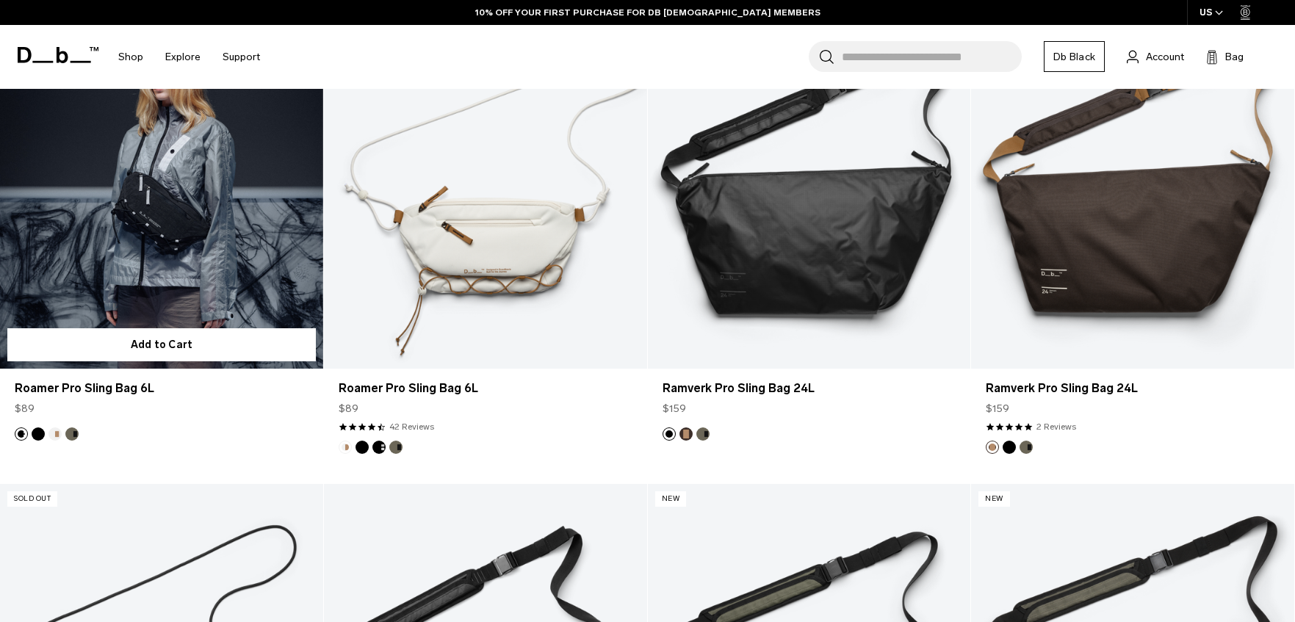
scroll to position [406, 0]
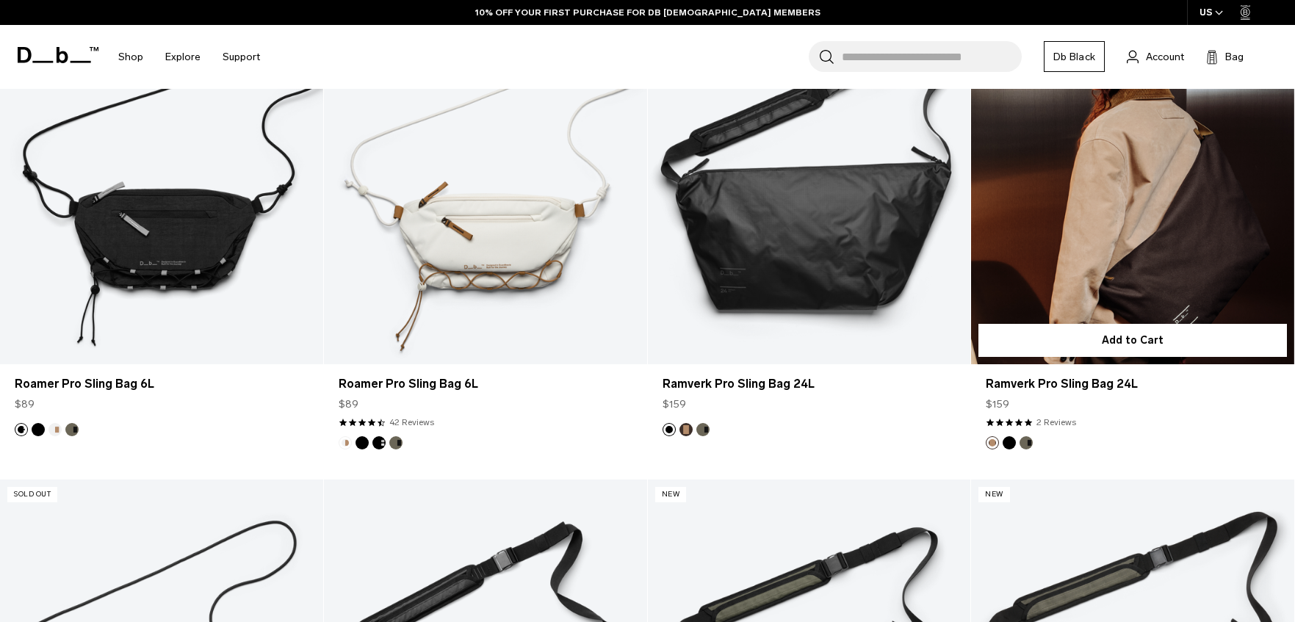
click at [1186, 254] on link "Ramverk Pro Sling Bag 24L" at bounding box center [1132, 184] width 323 height 359
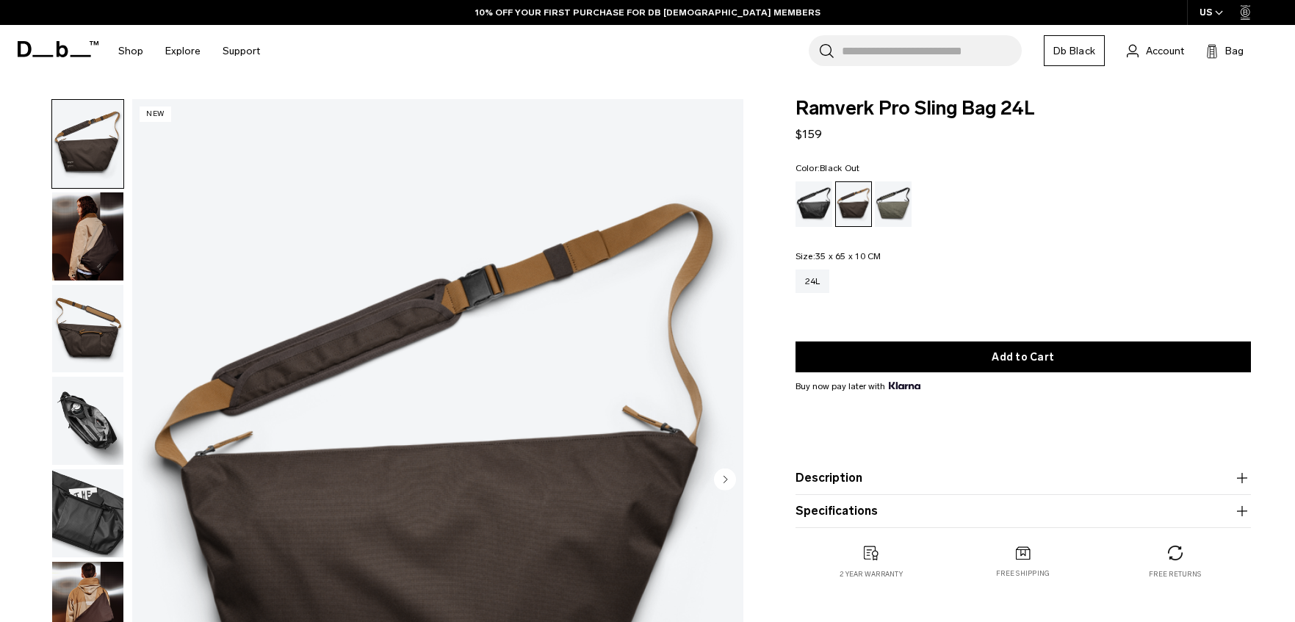
click at [811, 204] on div "Black Out" at bounding box center [814, 204] width 37 height 46
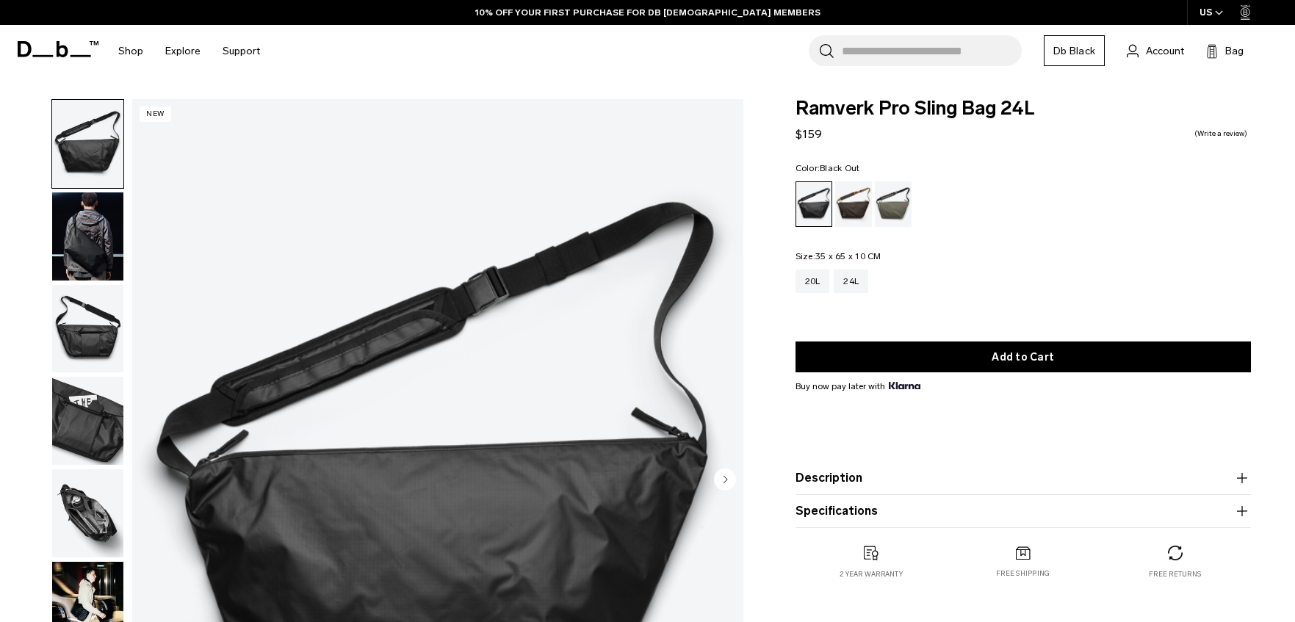
click at [90, 254] on img "button" at bounding box center [87, 237] width 71 height 88
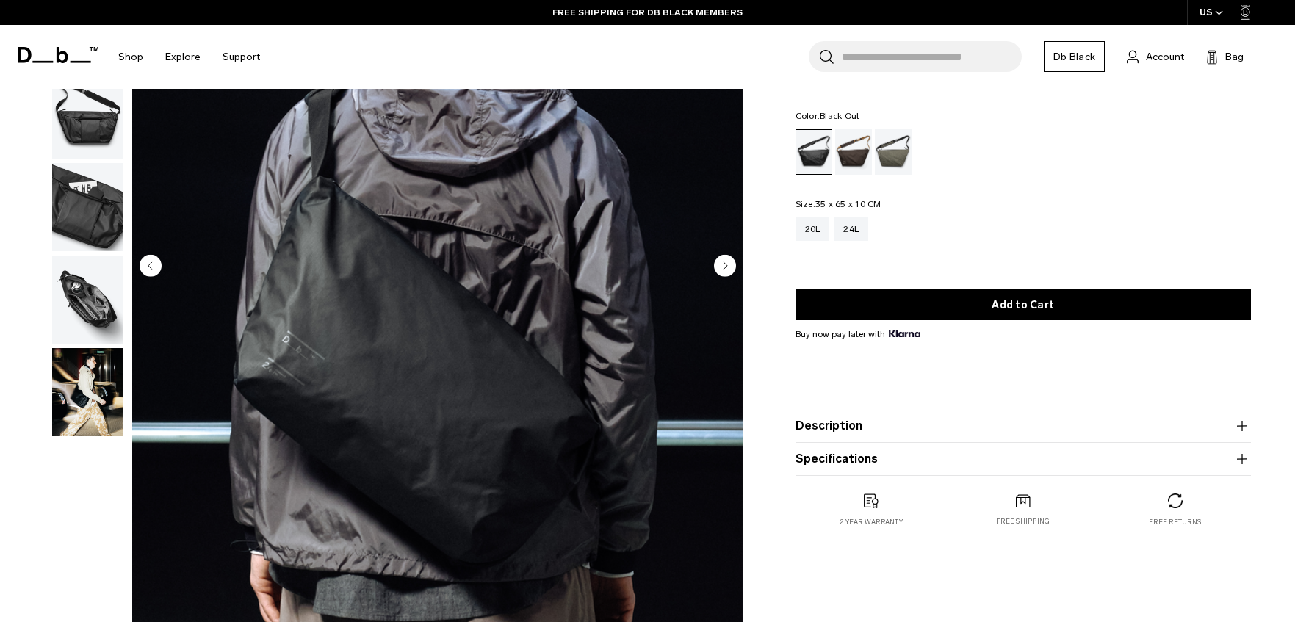
scroll to position [215, 0]
click at [87, 292] on img "button" at bounding box center [87, 299] width 71 height 88
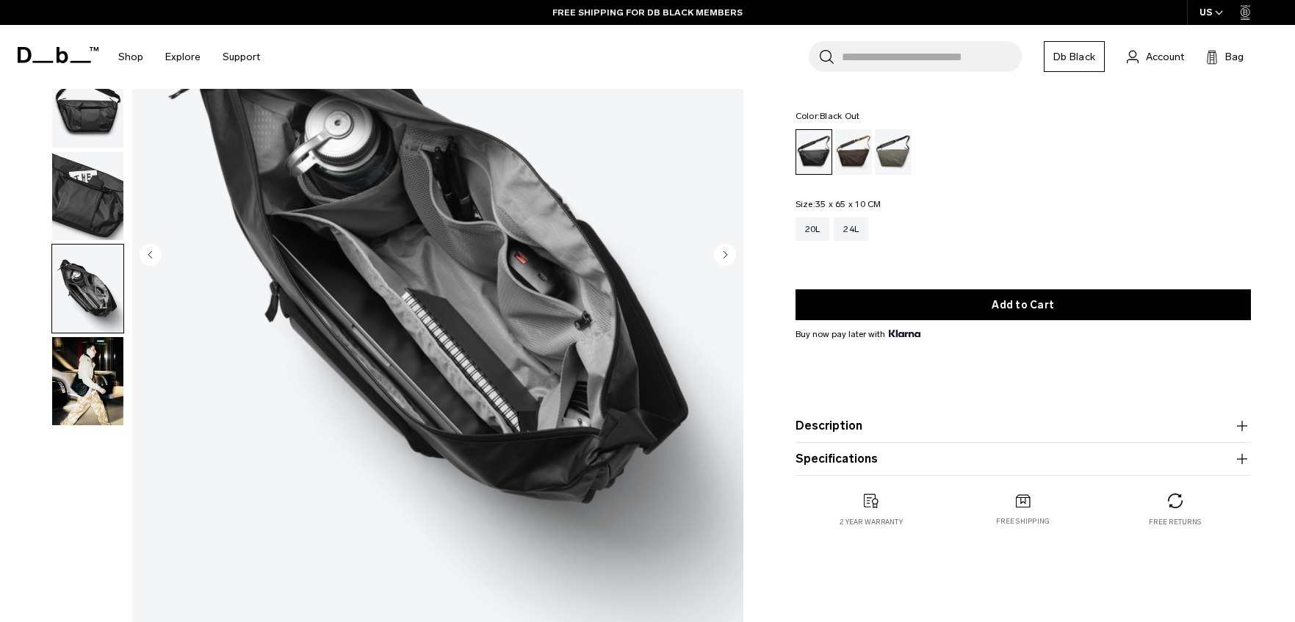
click at [77, 387] on img "button" at bounding box center [87, 381] width 71 height 88
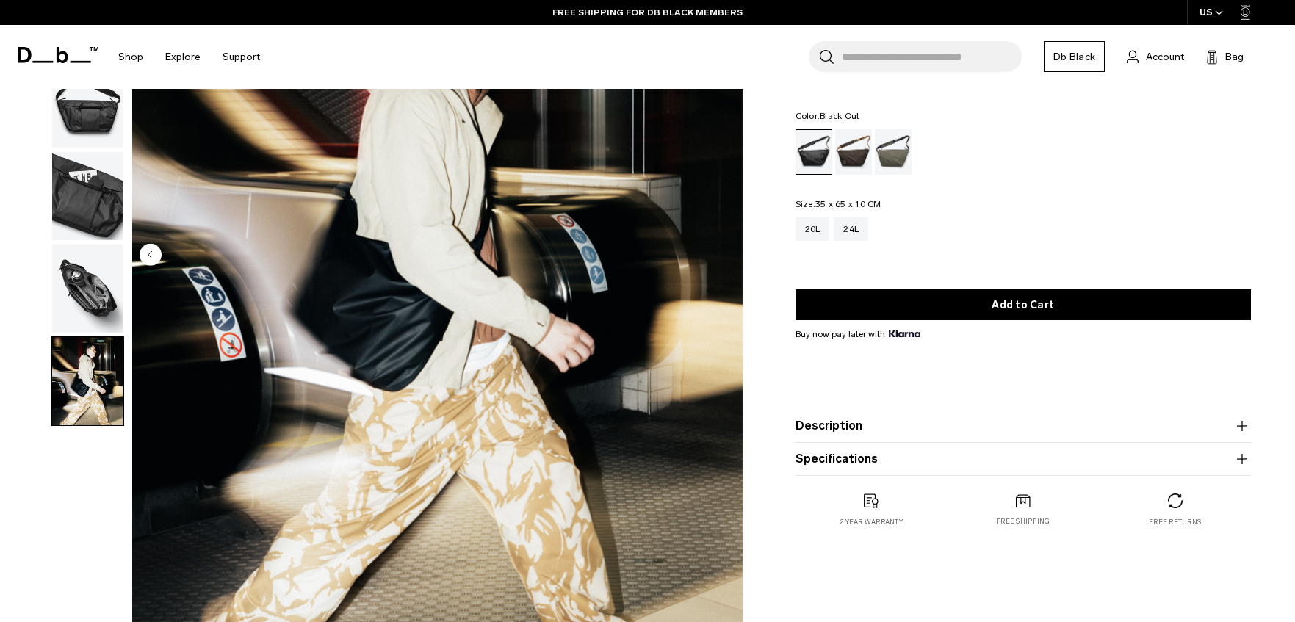
scroll to position [223, 0]
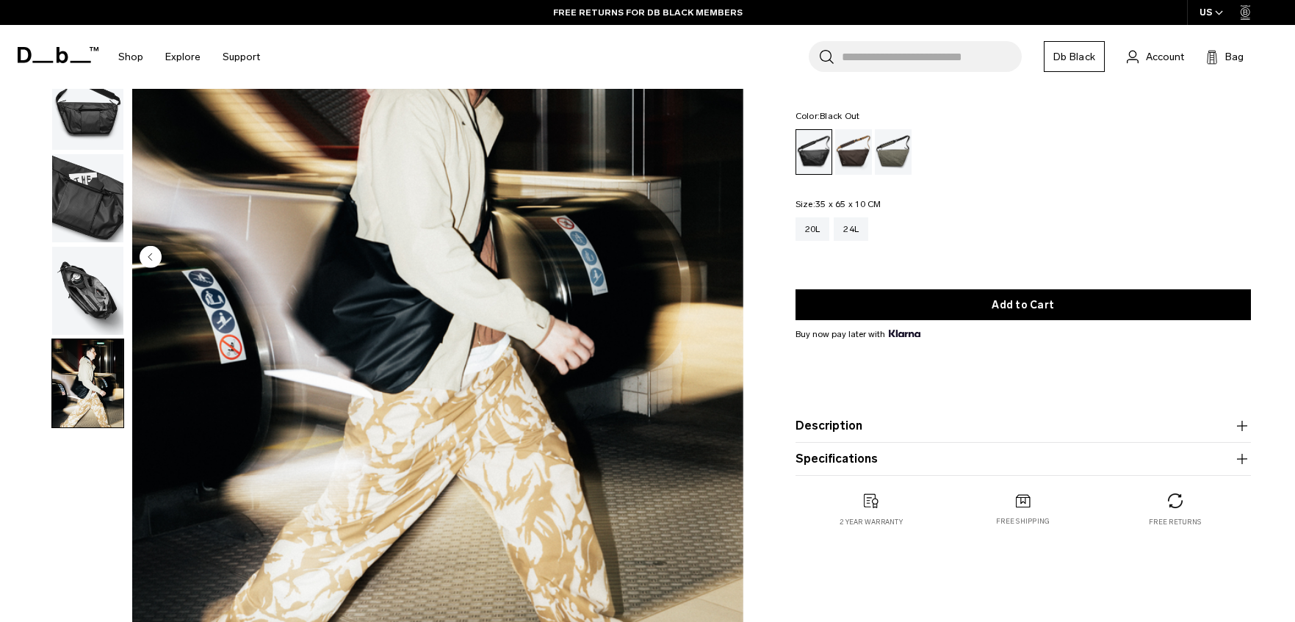
click at [94, 290] on img "button" at bounding box center [87, 291] width 71 height 88
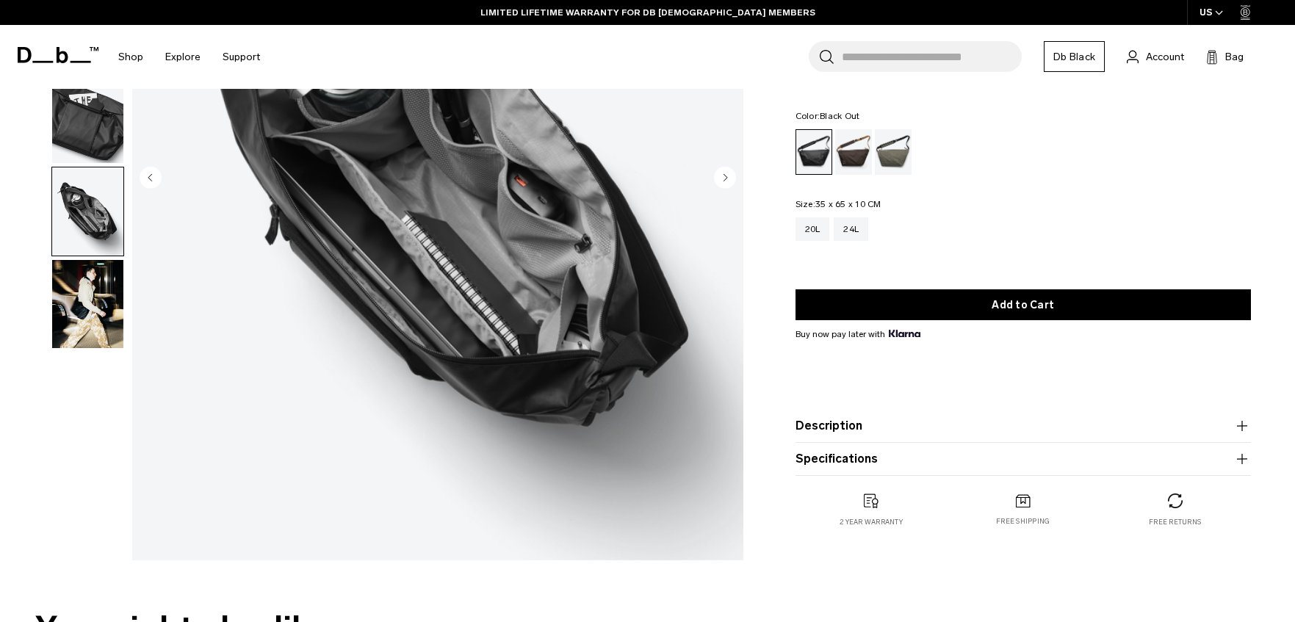
scroll to position [316, 0]
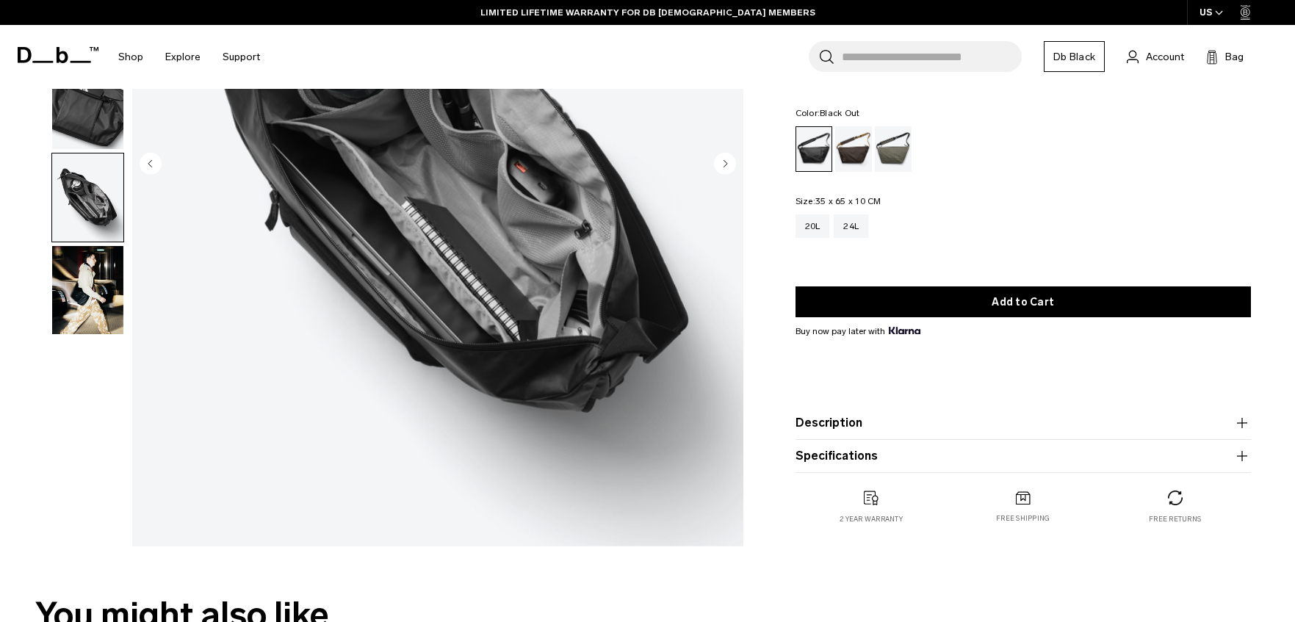
click at [90, 334] on img "button" at bounding box center [87, 290] width 71 height 88
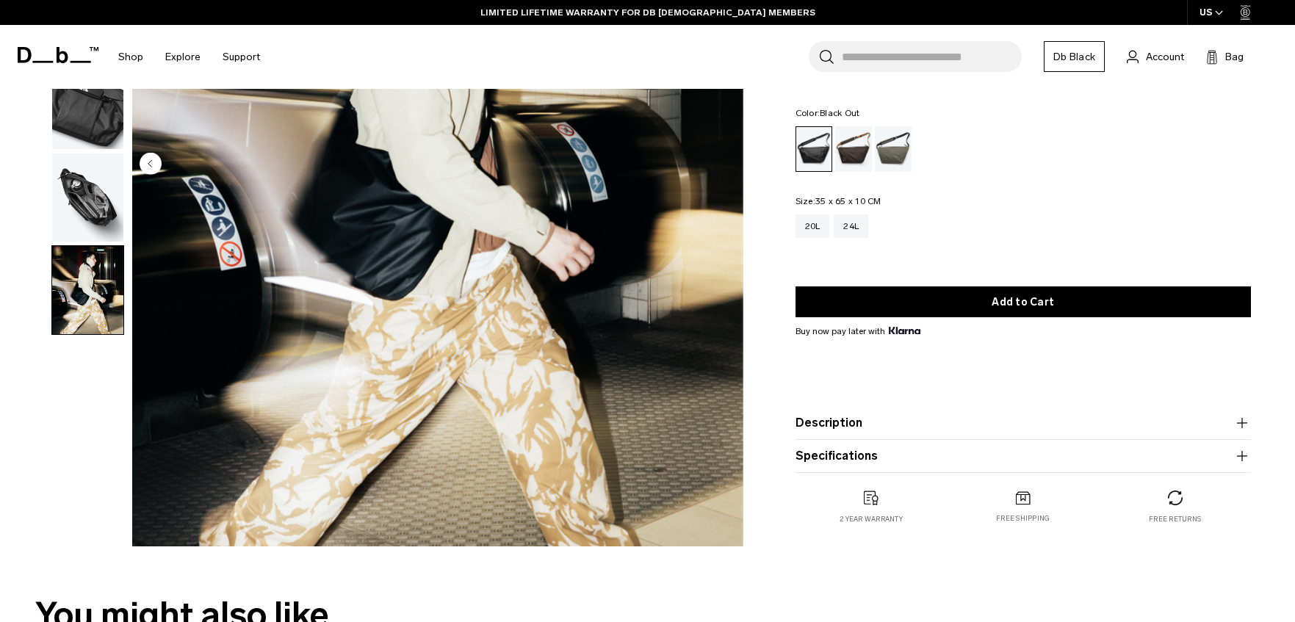
click at [107, 193] on img "button" at bounding box center [87, 198] width 71 height 88
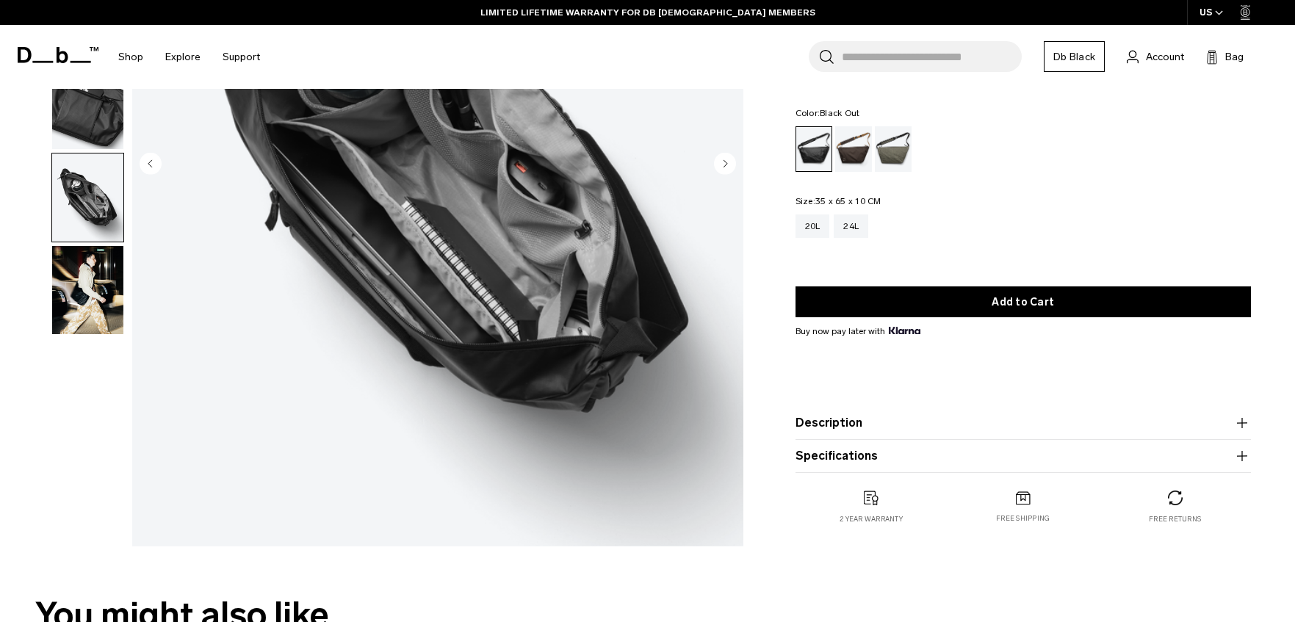
click at [93, 125] on img "button" at bounding box center [87, 105] width 71 height 88
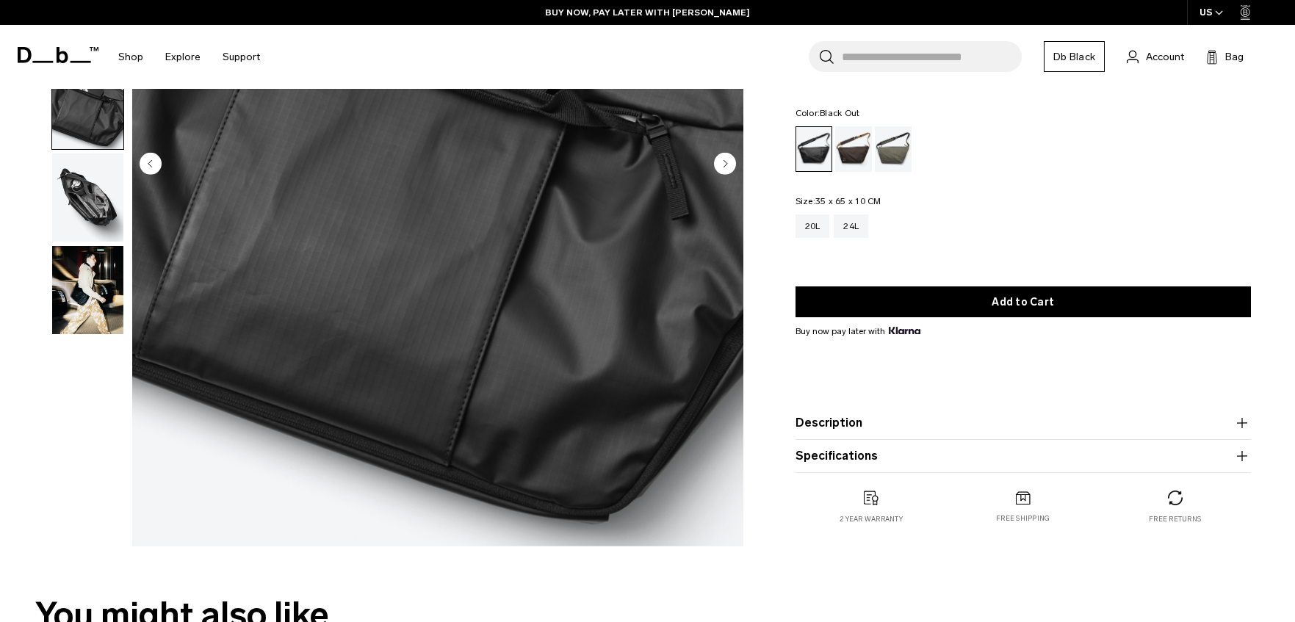
click at [1245, 424] on icon "button" at bounding box center [1243, 423] width 18 height 18
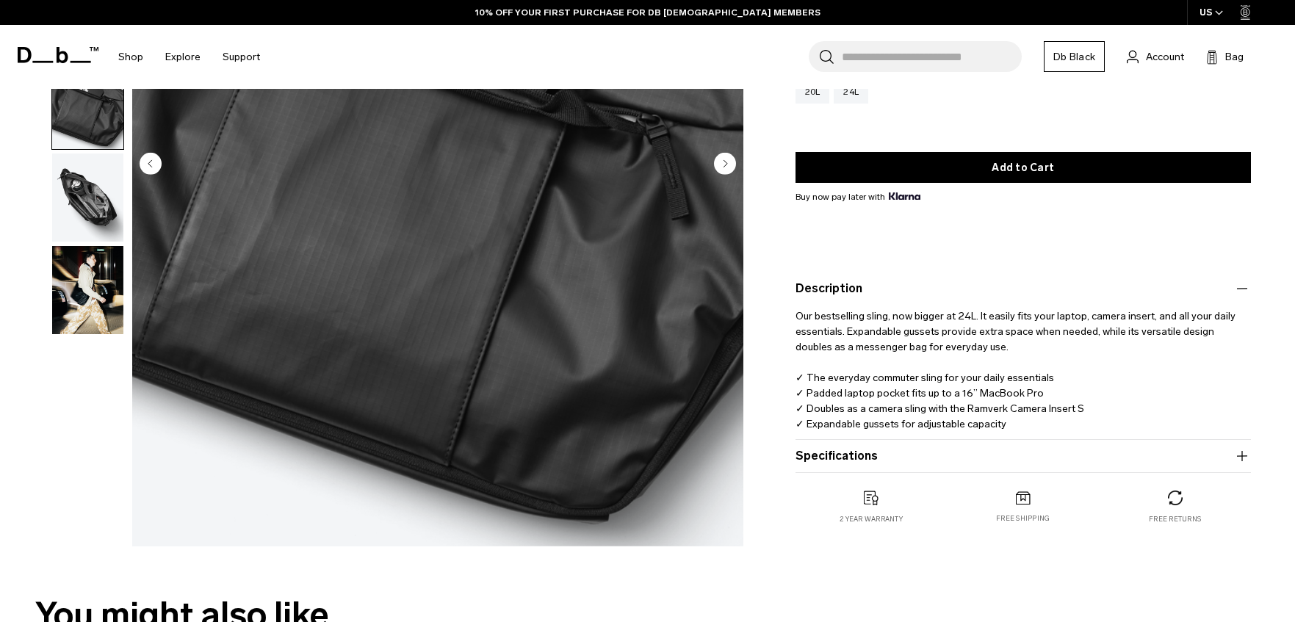
click at [1121, 456] on button "Specifications" at bounding box center [1024, 456] width 456 height 18
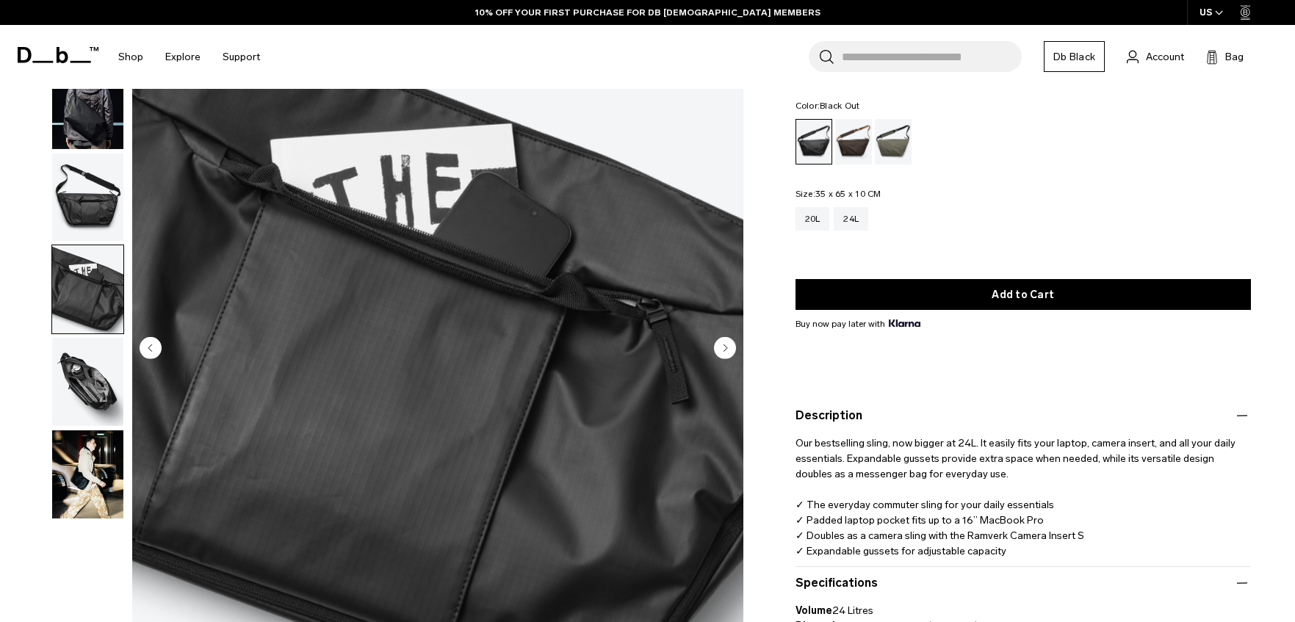
scroll to position [0, 0]
